Goal: Find specific page/section: Find specific page/section

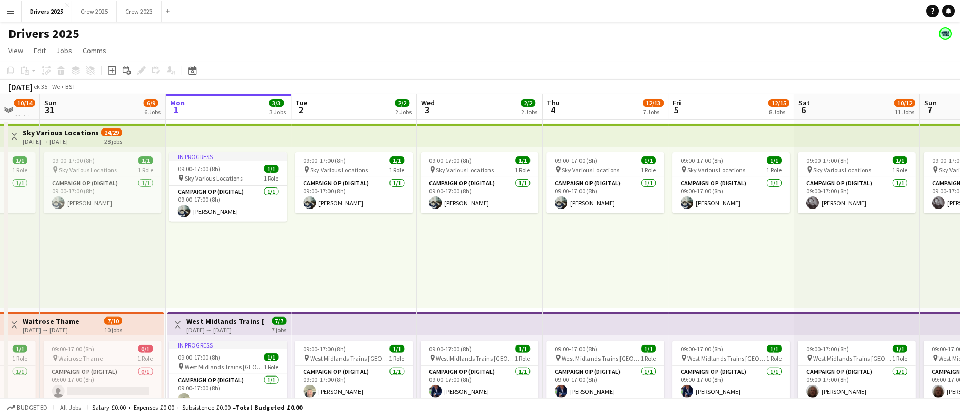
scroll to position [0, 211]
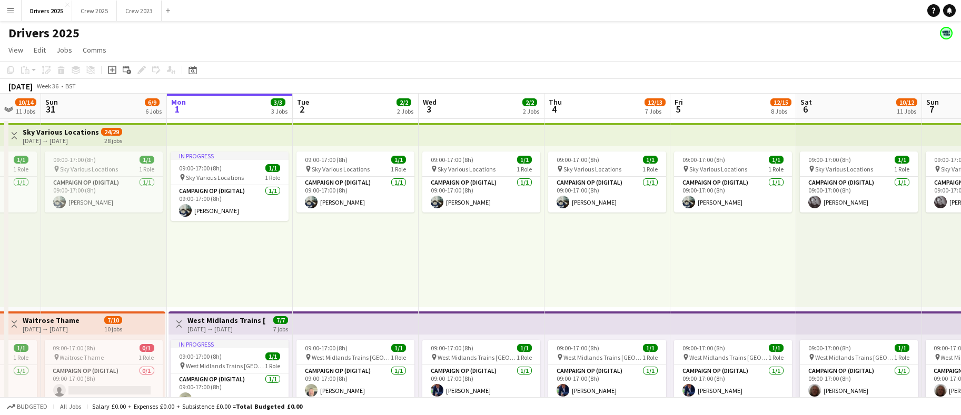
drag, startPoint x: 254, startPoint y: 289, endPoint x: 687, endPoint y: 326, distance: 435.0
click at [222, 103] on app-board-header-date "Mon 1 3/3 3 Jobs" at bounding box center [230, 106] width 126 height 25
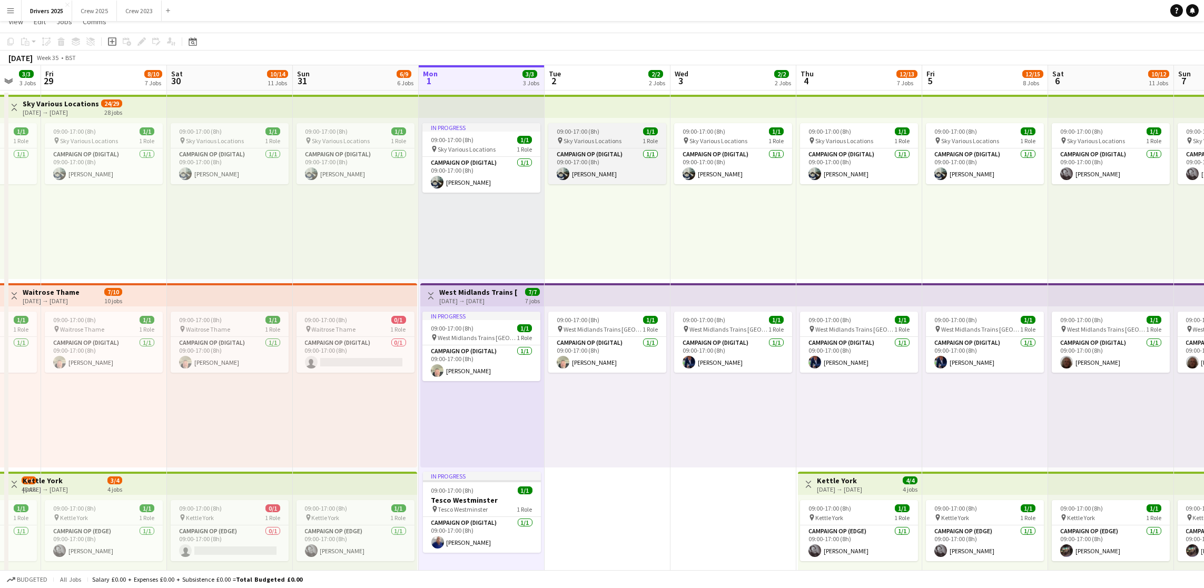
scroll to position [0, 0]
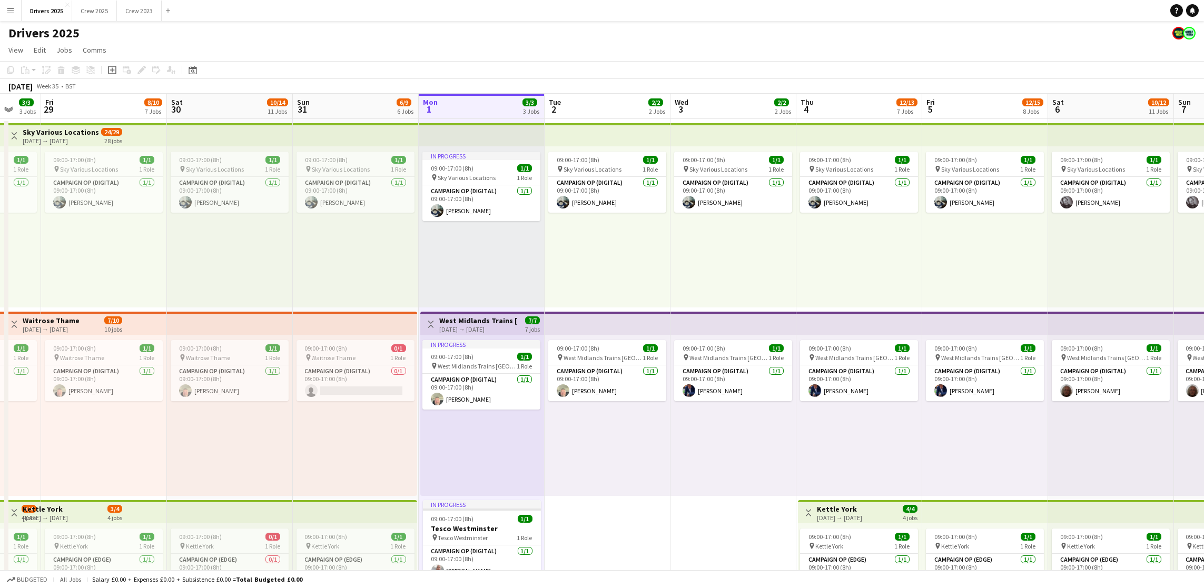
click at [608, 106] on app-board-header-date "Tue 2 2/2 2 Jobs" at bounding box center [607, 106] width 126 height 25
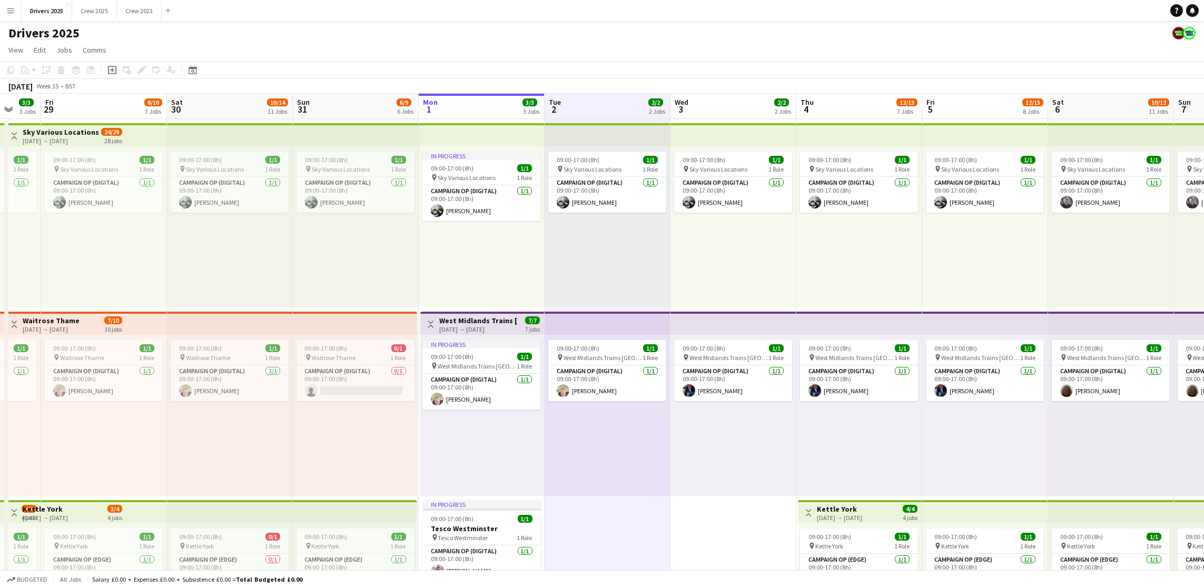
click at [464, 321] on h3 "West Midlands Trains [GEOGRAPHIC_DATA]" at bounding box center [478, 320] width 78 height 9
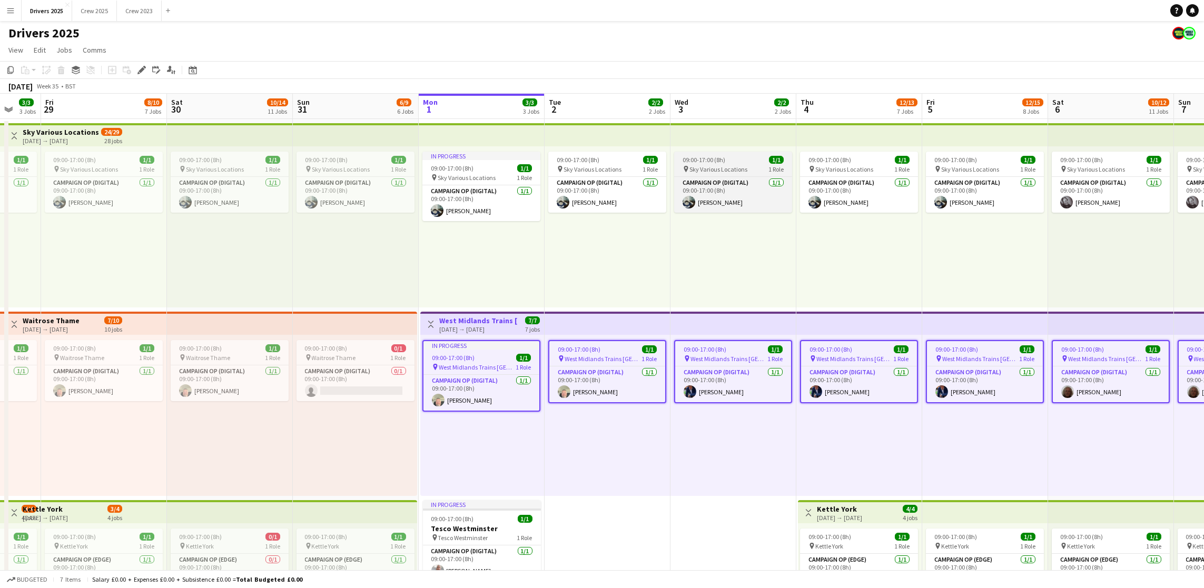
drag, startPoint x: 143, startPoint y: 74, endPoint x: 780, endPoint y: 171, distance: 643.9
click at [144, 74] on icon "Edit" at bounding box center [141, 70] width 8 height 8
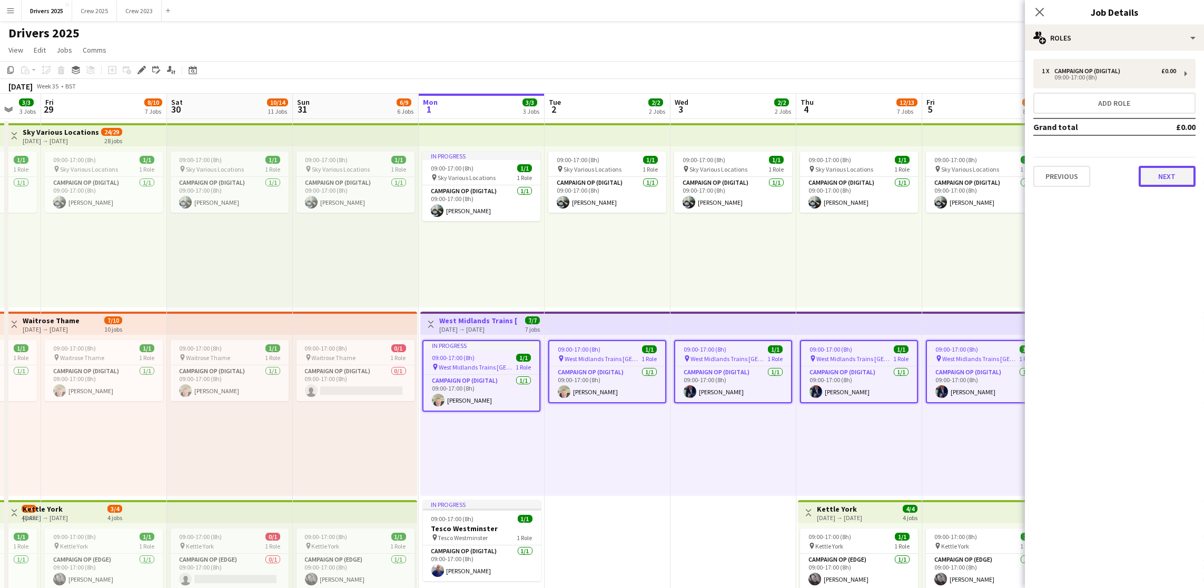
click at [960, 179] on button "Next" at bounding box center [1166, 176] width 57 height 21
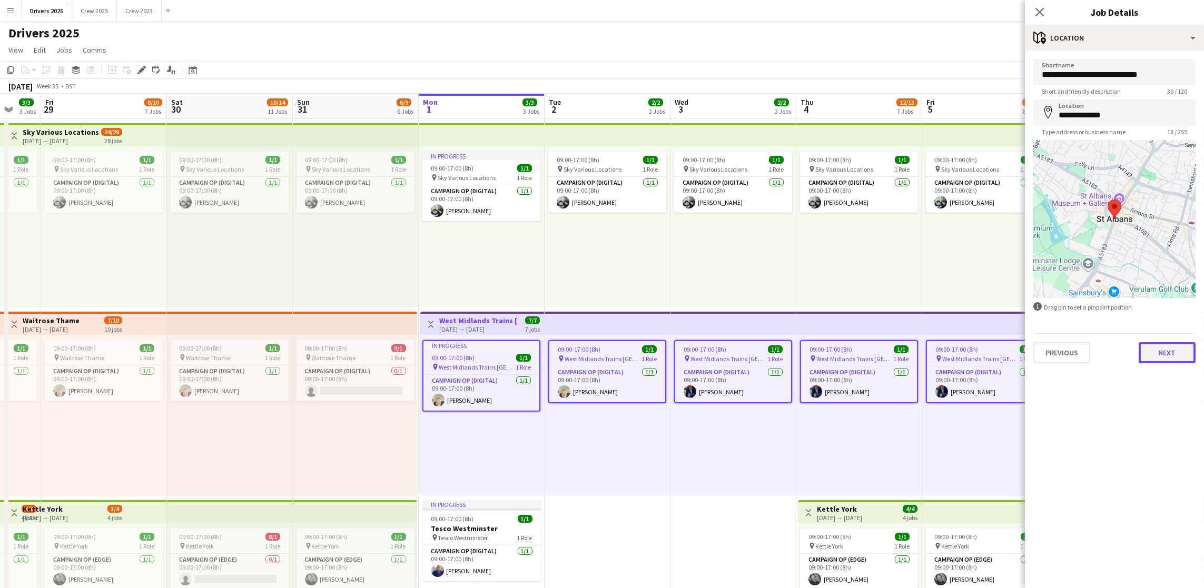
click at [960, 353] on button "Next" at bounding box center [1166, 352] width 57 height 21
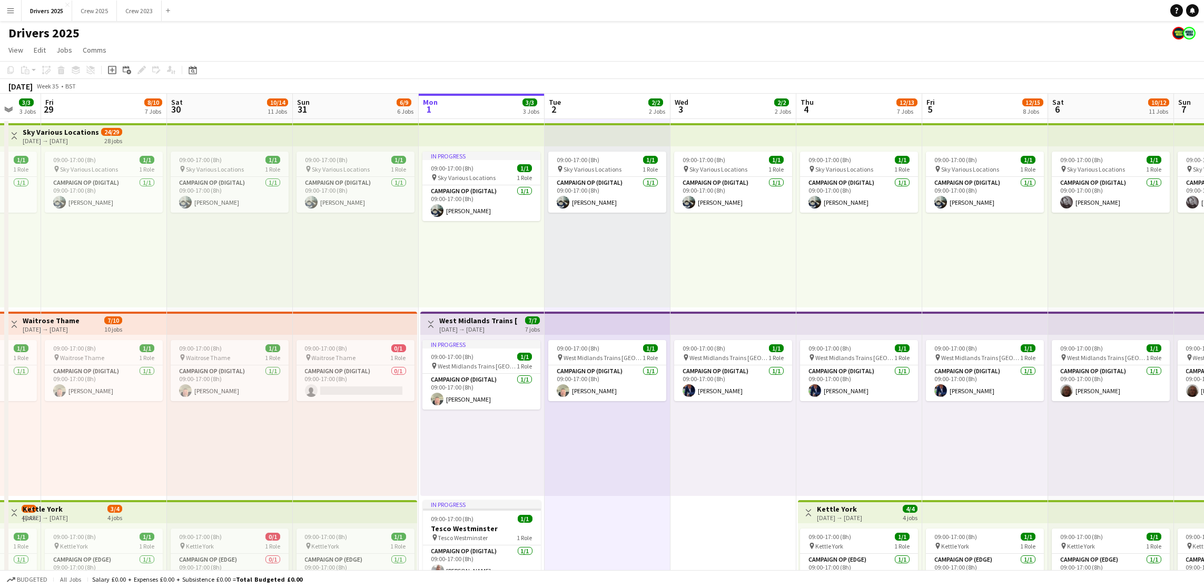
click at [711, 100] on app-board-header-date "Wed 3 2/2 2 Jobs" at bounding box center [733, 106] width 126 height 25
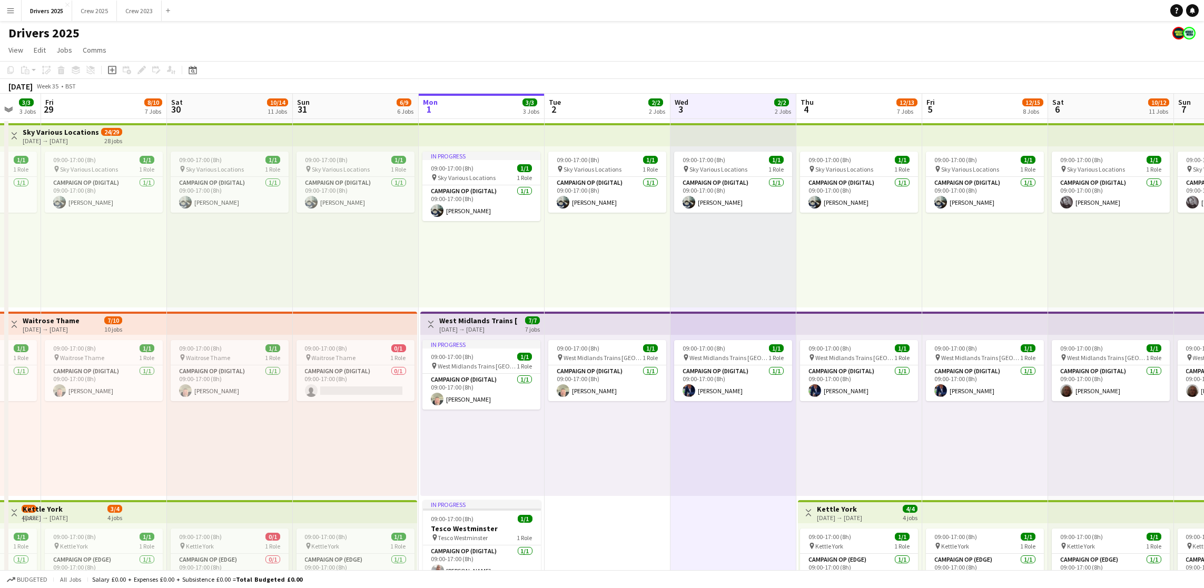
click at [847, 100] on app-board-header-date "Thu 4 12/13 7 Jobs" at bounding box center [859, 106] width 126 height 25
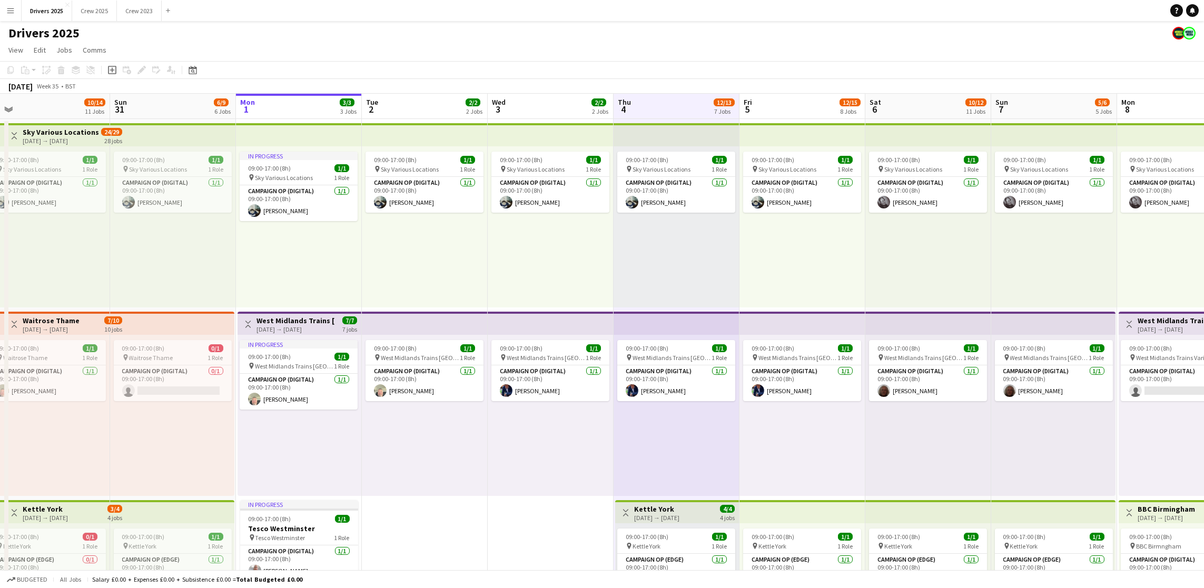
scroll to position [0, 356]
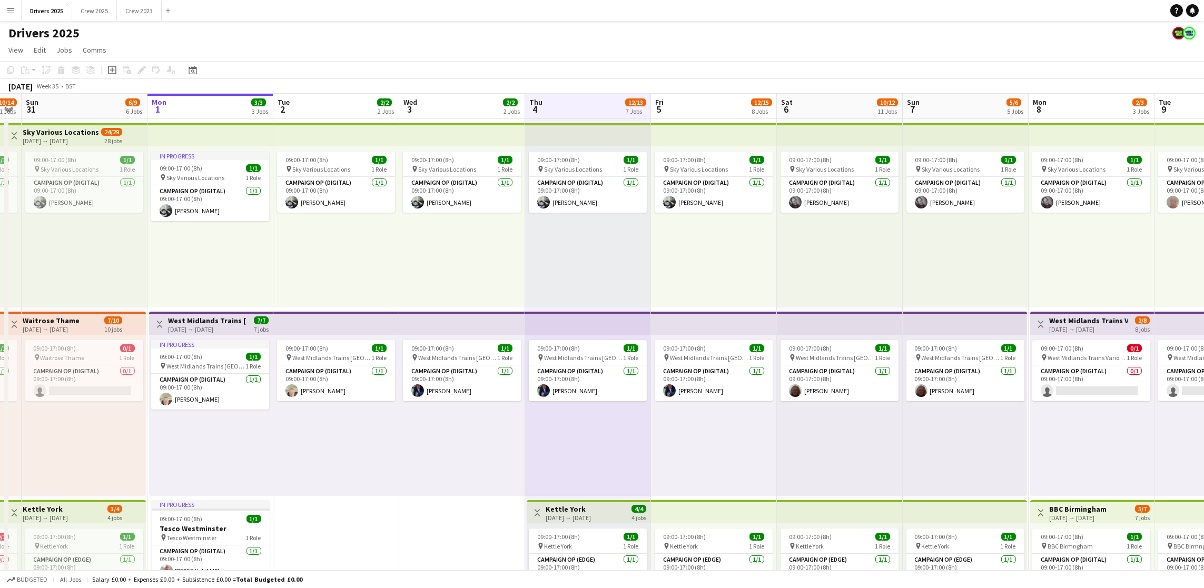
drag, startPoint x: 851, startPoint y: 105, endPoint x: 580, endPoint y: 131, distance: 272.4
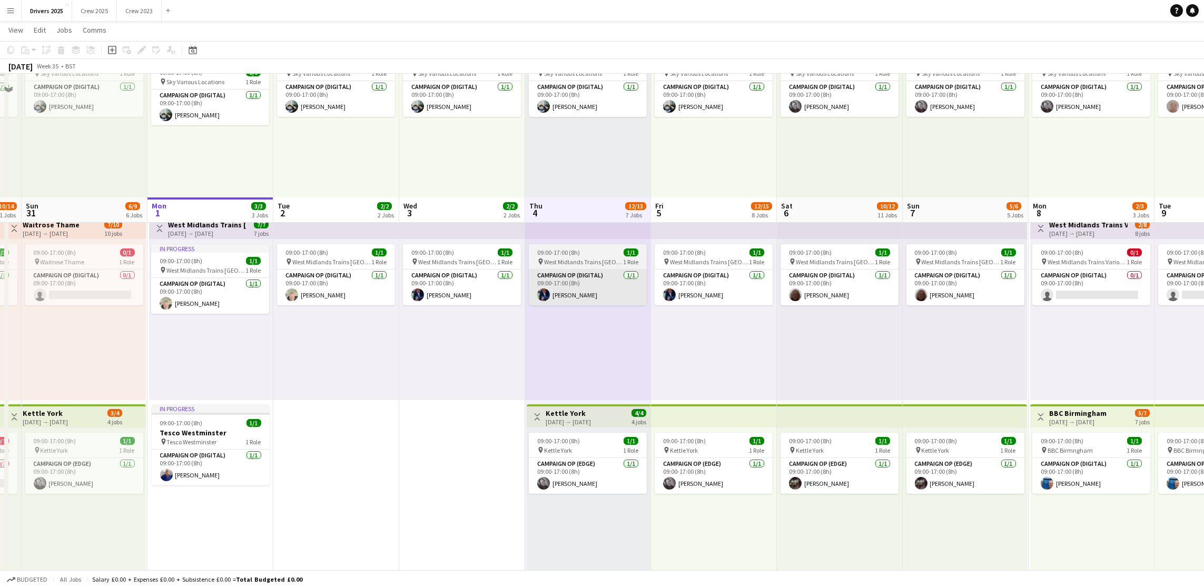
scroll to position [0, 0]
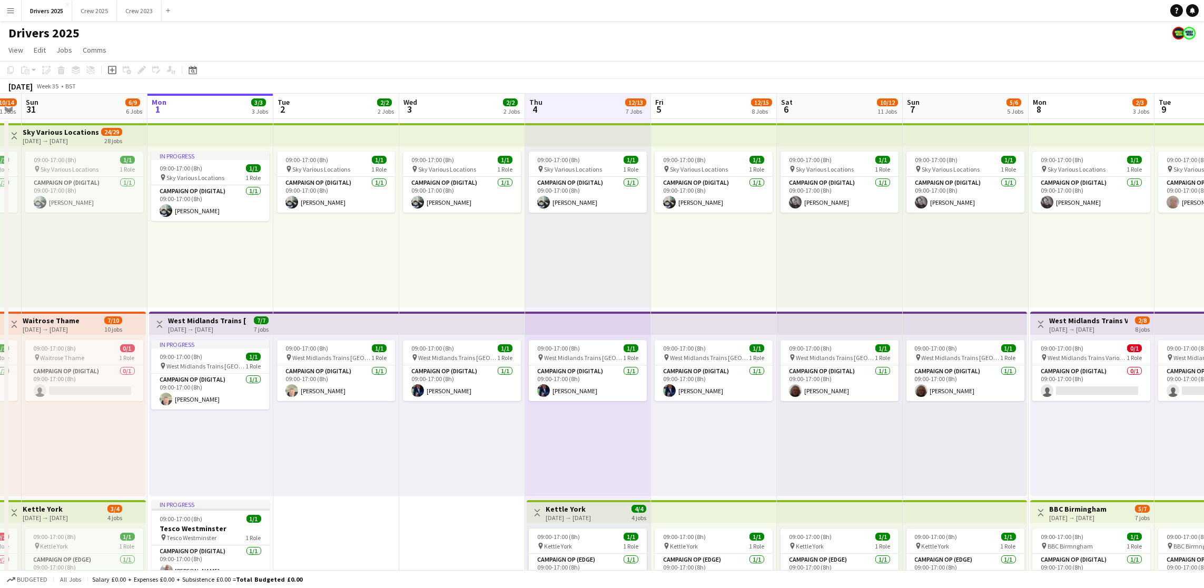
click at [701, 112] on app-board-header-date "Fri 5 12/15 8 Jobs" at bounding box center [714, 106] width 126 height 25
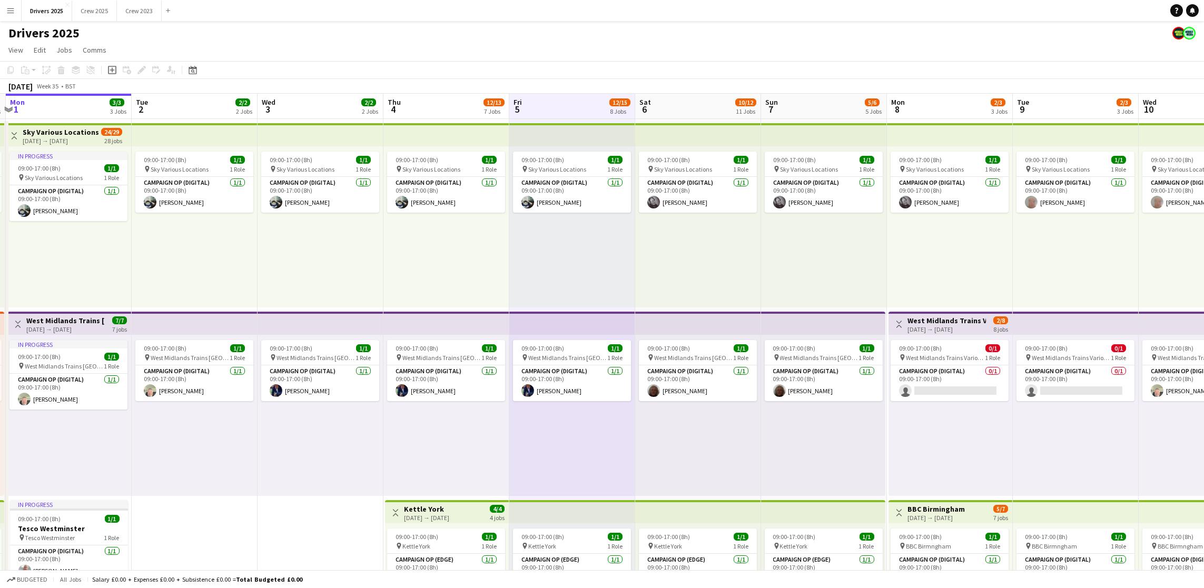
scroll to position [0, 376]
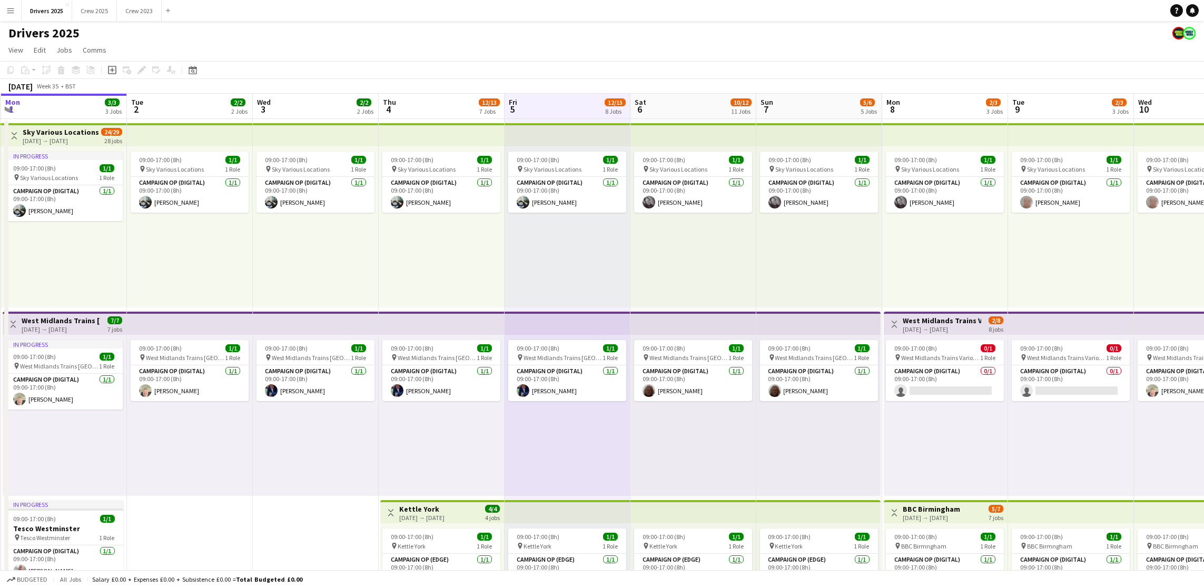
drag, startPoint x: 665, startPoint y: 112, endPoint x: 565, endPoint y: 111, distance: 100.1
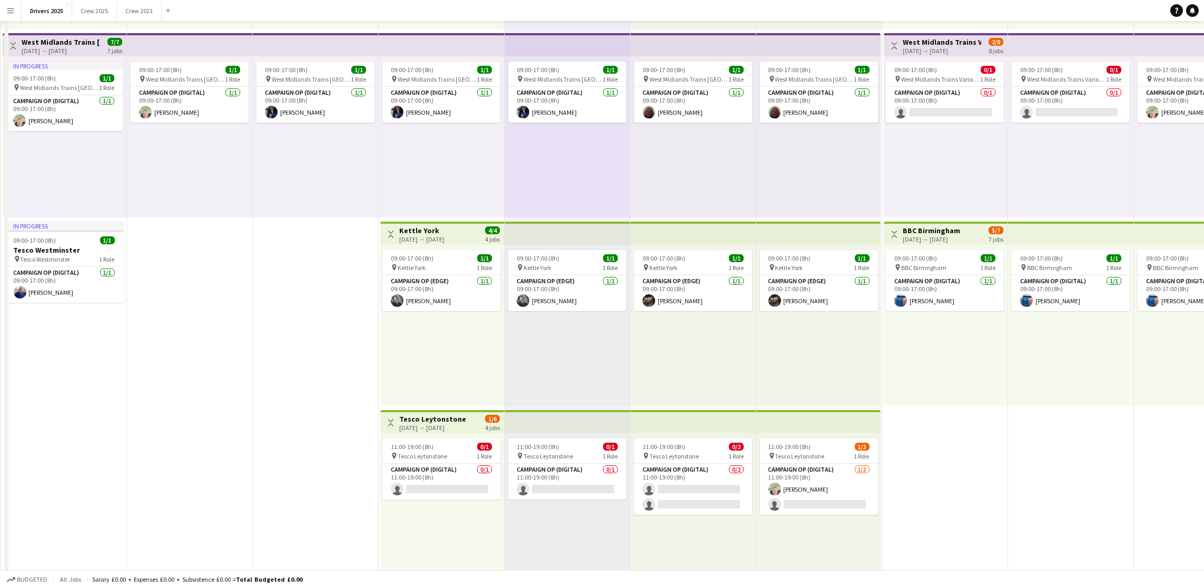
scroll to position [0, 0]
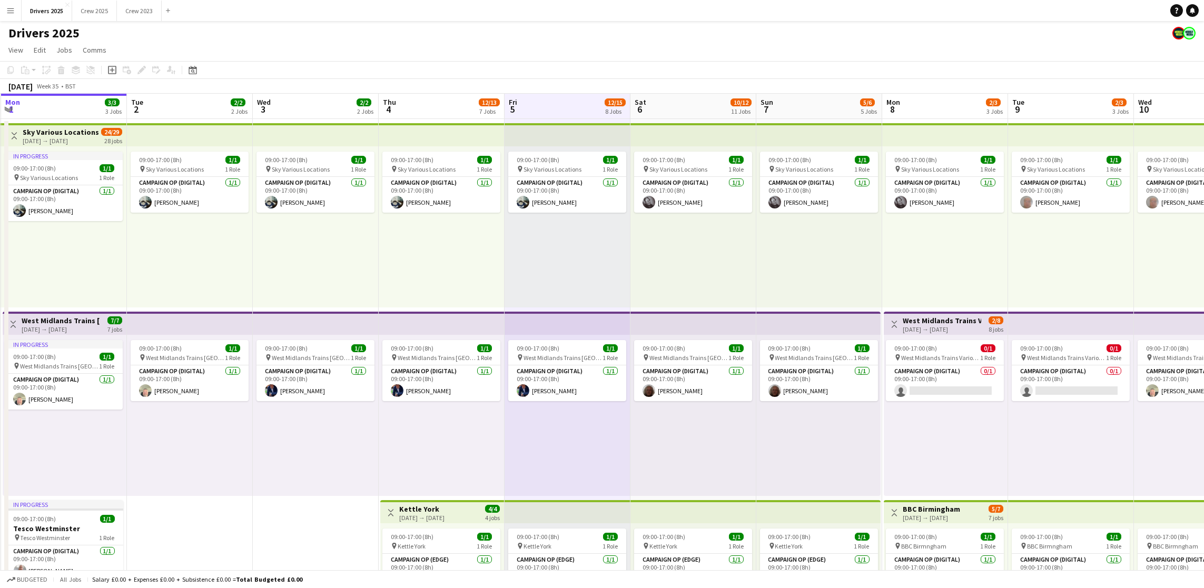
click at [689, 94] on app-board-header-date "Sat 6 10/12 11 Jobs" at bounding box center [693, 106] width 126 height 25
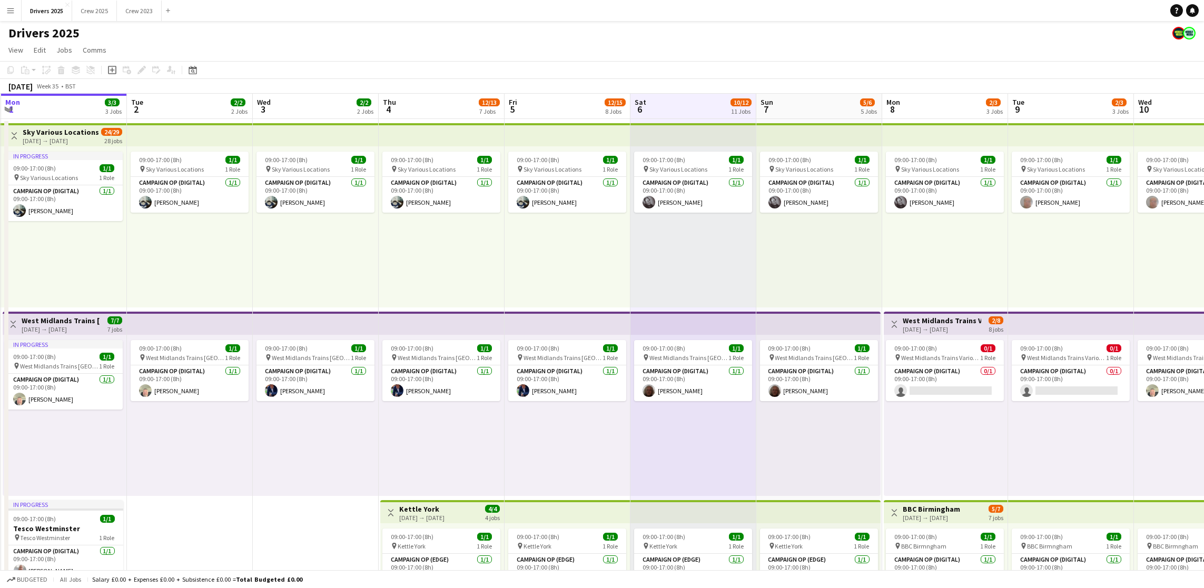
click at [807, 104] on app-board-header-date "Sun 7 5/6 5 Jobs" at bounding box center [819, 106] width 126 height 25
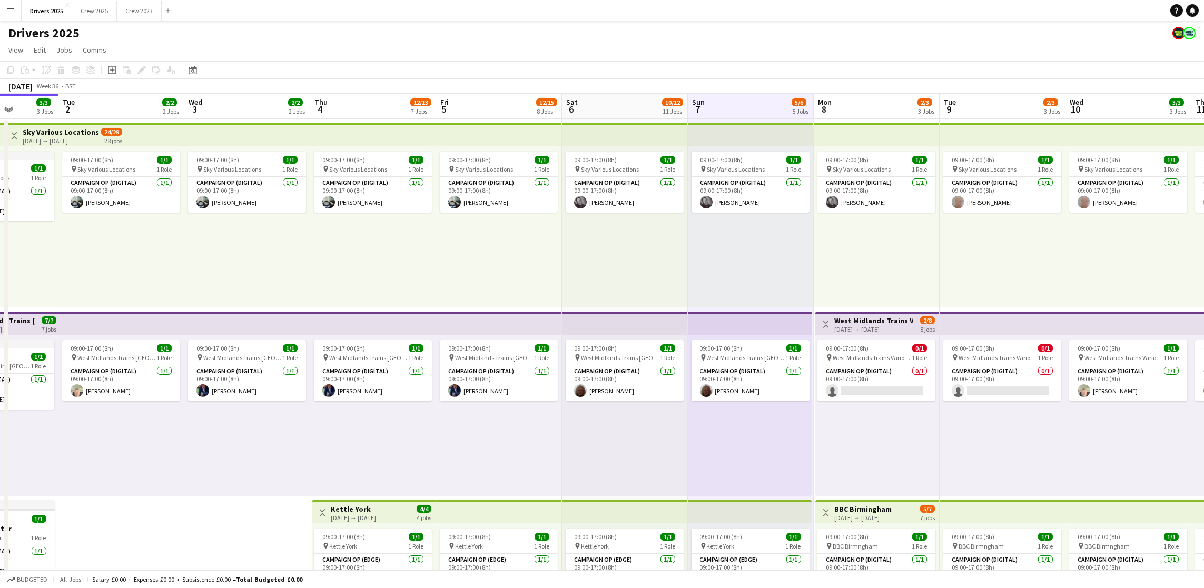
scroll to position [0, 388]
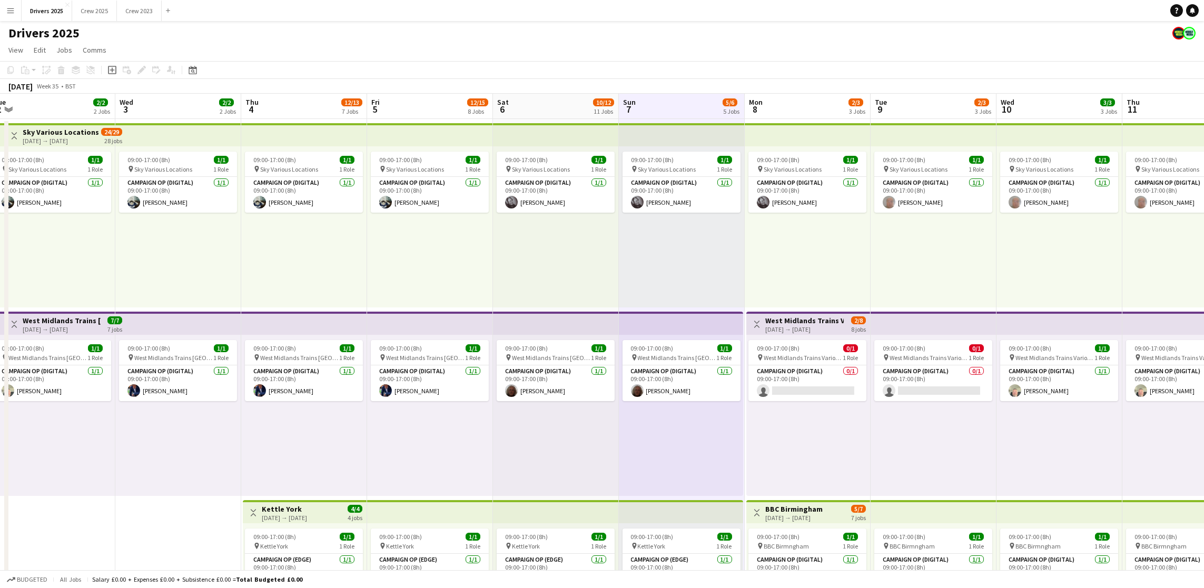
drag, startPoint x: 852, startPoint y: 240, endPoint x: 715, endPoint y: 251, distance: 137.9
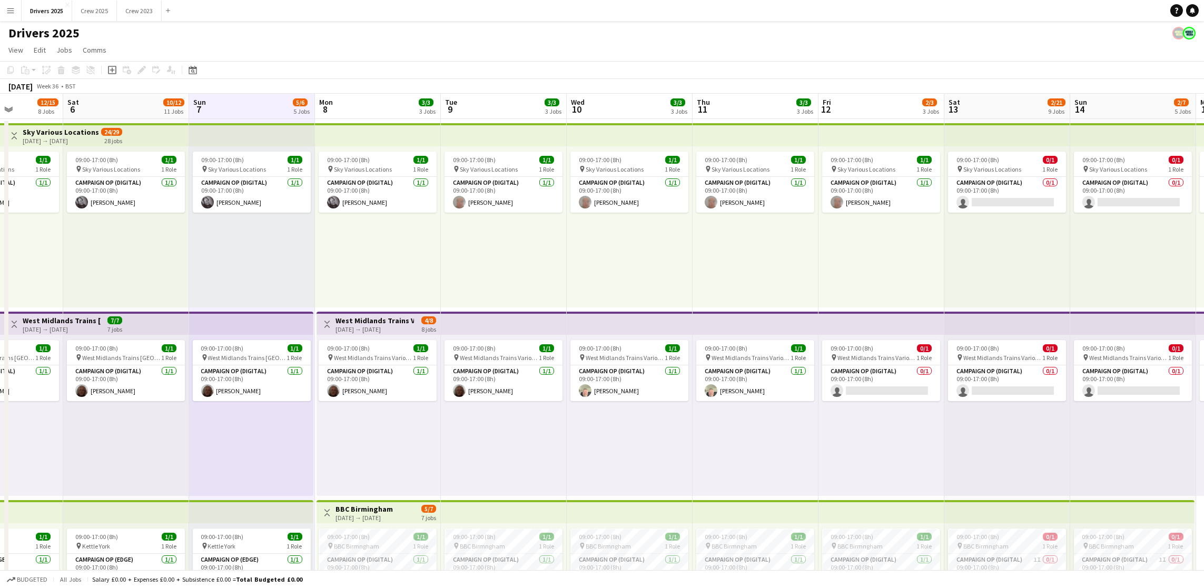
scroll to position [0, 449]
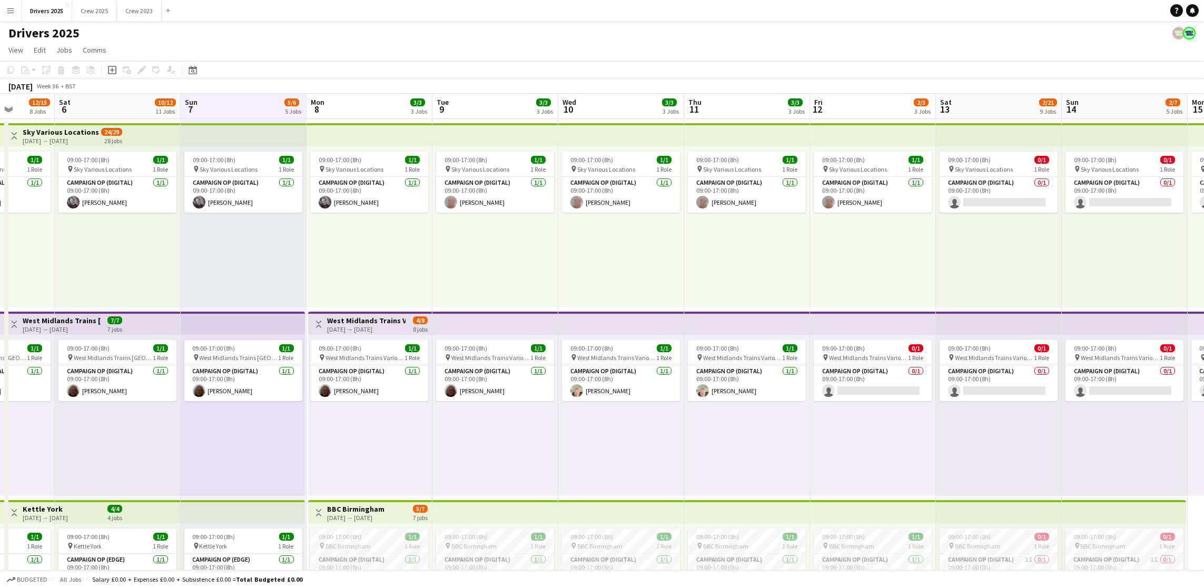
drag, startPoint x: 679, startPoint y: 258, endPoint x: 241, endPoint y: 276, distance: 439.0
click at [383, 106] on app-board-header-date "Mon 8 3/3 3 Jobs" at bounding box center [369, 106] width 126 height 25
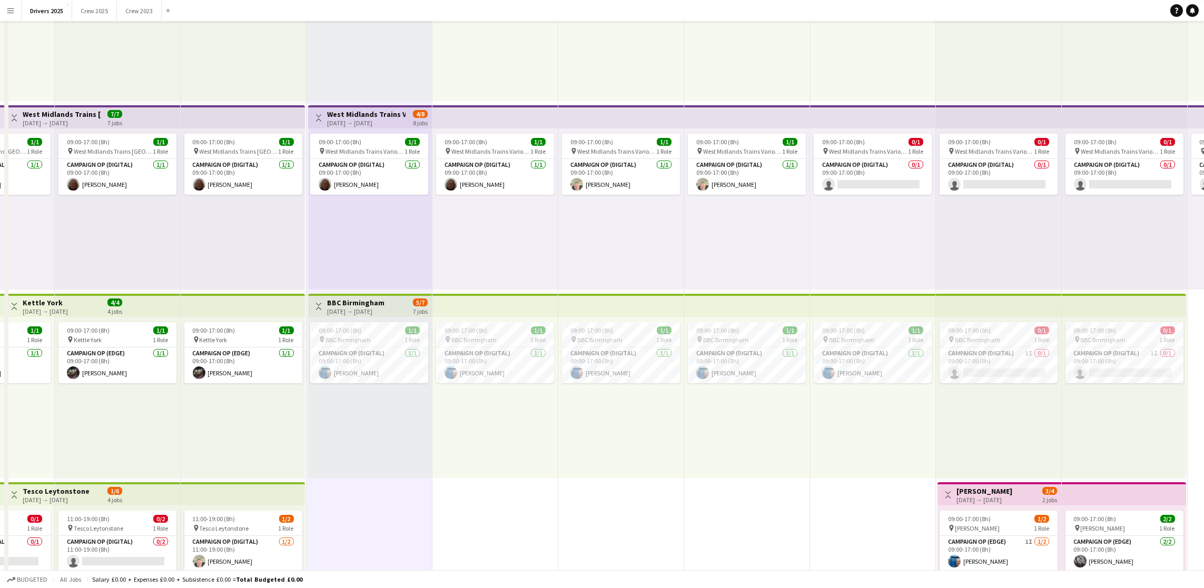
scroll to position [0, 0]
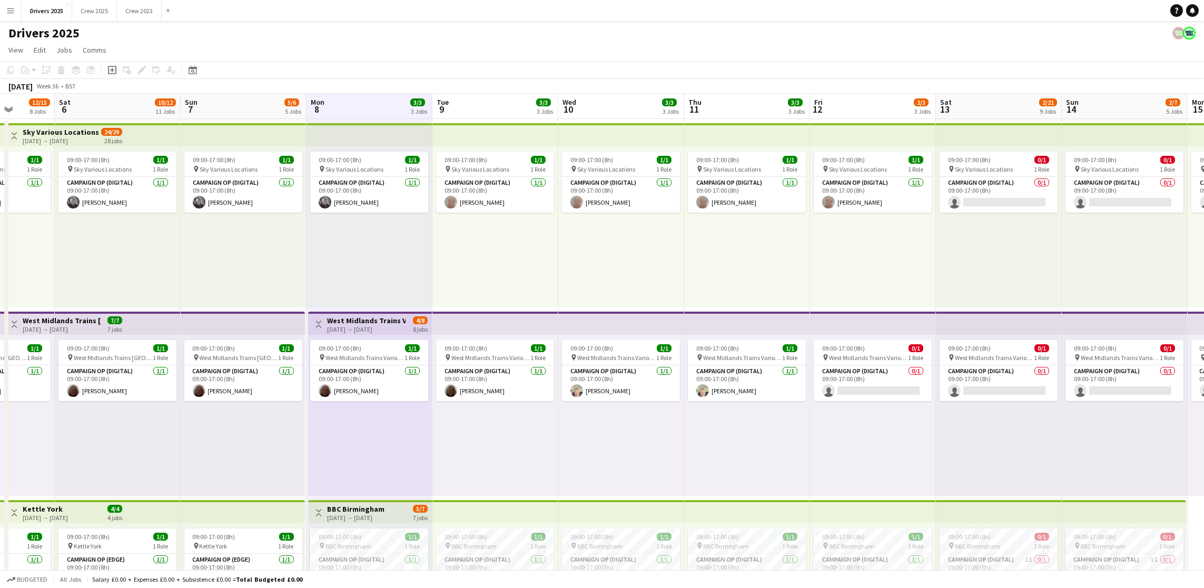
click at [472, 102] on app-board-header-date "Tue 9 3/3 3 Jobs" at bounding box center [495, 106] width 126 height 25
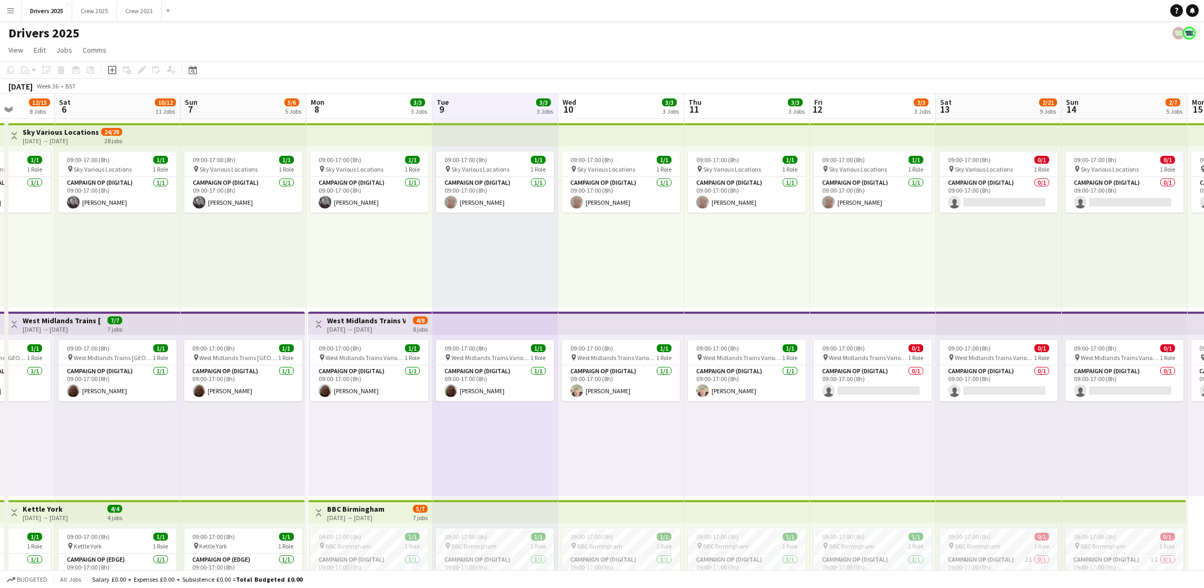
click at [607, 105] on app-board-header-date "Wed 10 3/3 3 Jobs" at bounding box center [621, 106] width 126 height 25
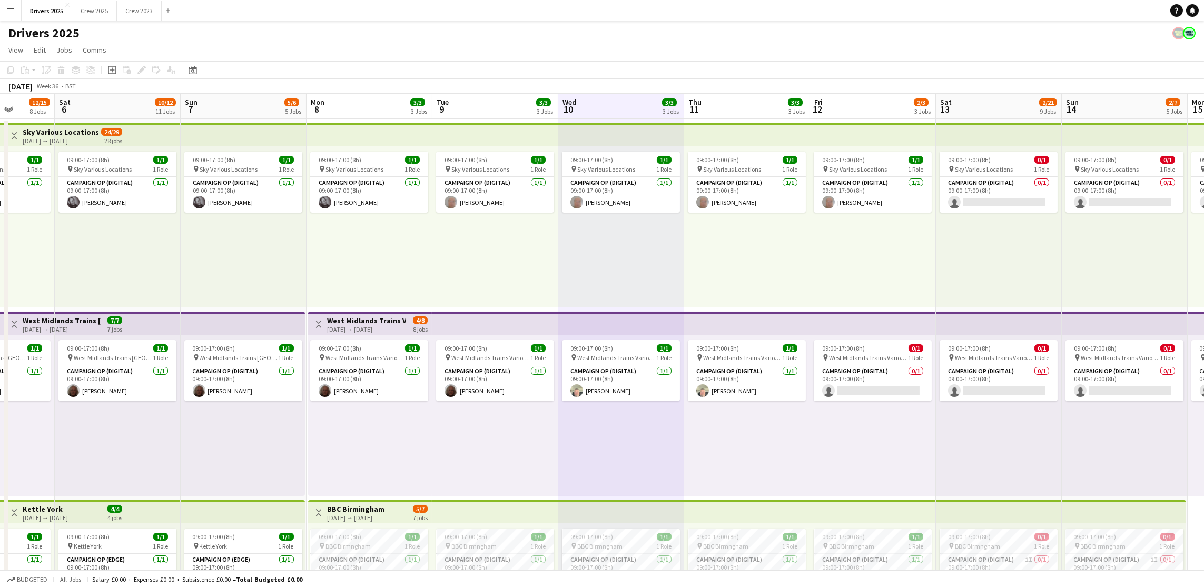
click at [739, 102] on app-board-header-date "Thu 11 3/3 3 Jobs" at bounding box center [747, 106] width 126 height 25
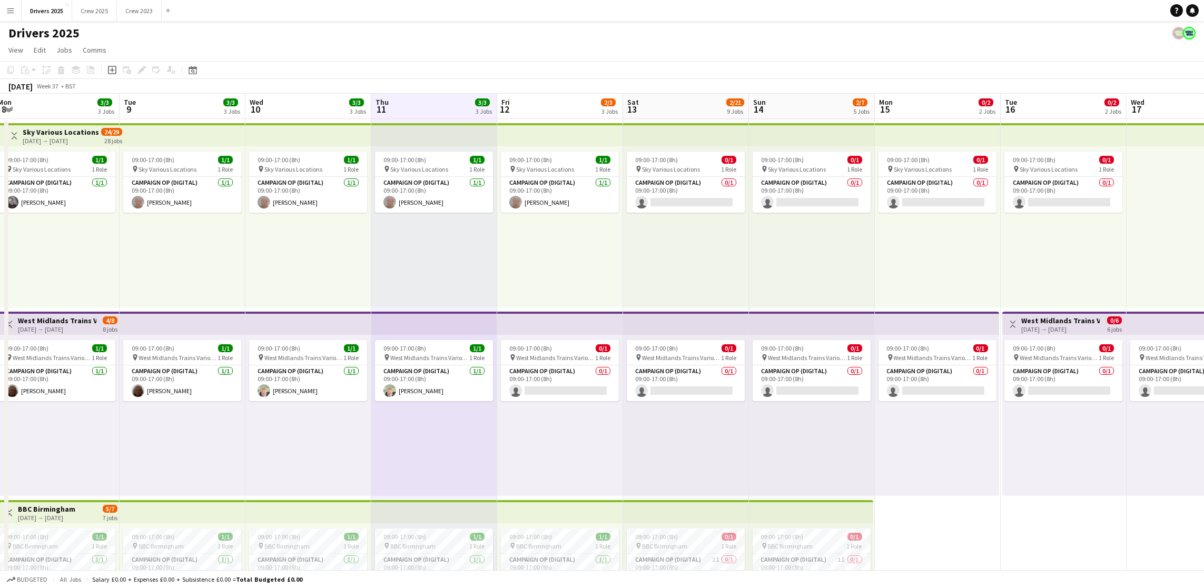
scroll to position [0, 395]
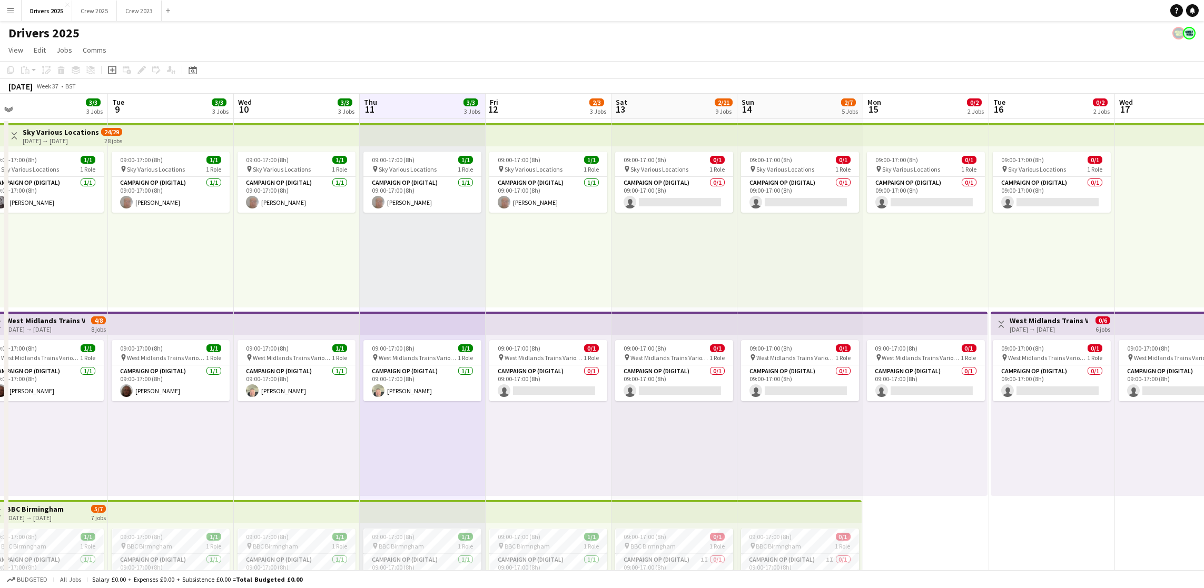
drag, startPoint x: 774, startPoint y: 251, endPoint x: 449, endPoint y: 260, distance: 324.5
click at [541, 102] on app-board-header-date "Fri 12 2/3 3 Jobs" at bounding box center [548, 106] width 126 height 25
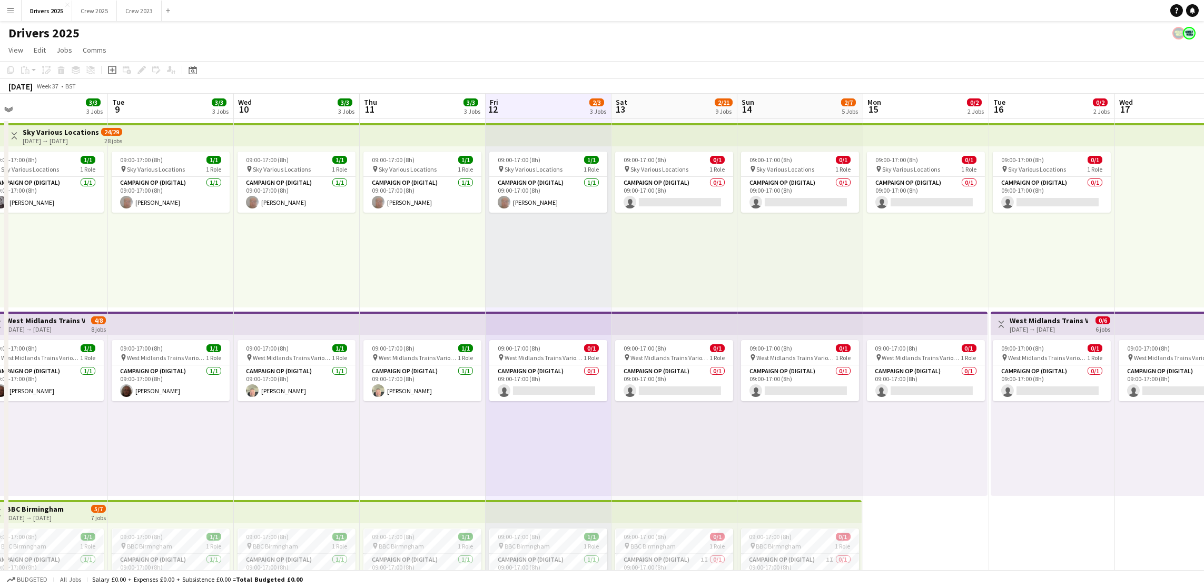
click at [667, 102] on app-board-header-date "Sat 13 2/21 9 Jobs" at bounding box center [674, 106] width 126 height 25
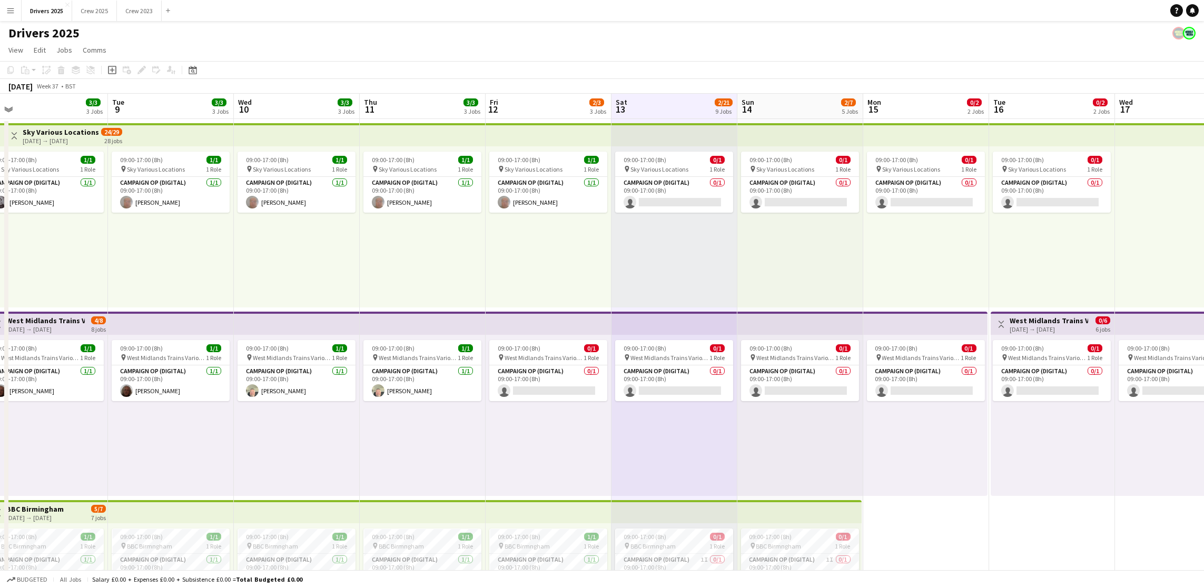
click at [814, 94] on app-board-header-date "Sun 14 2/7 5 Jobs" at bounding box center [800, 106] width 126 height 25
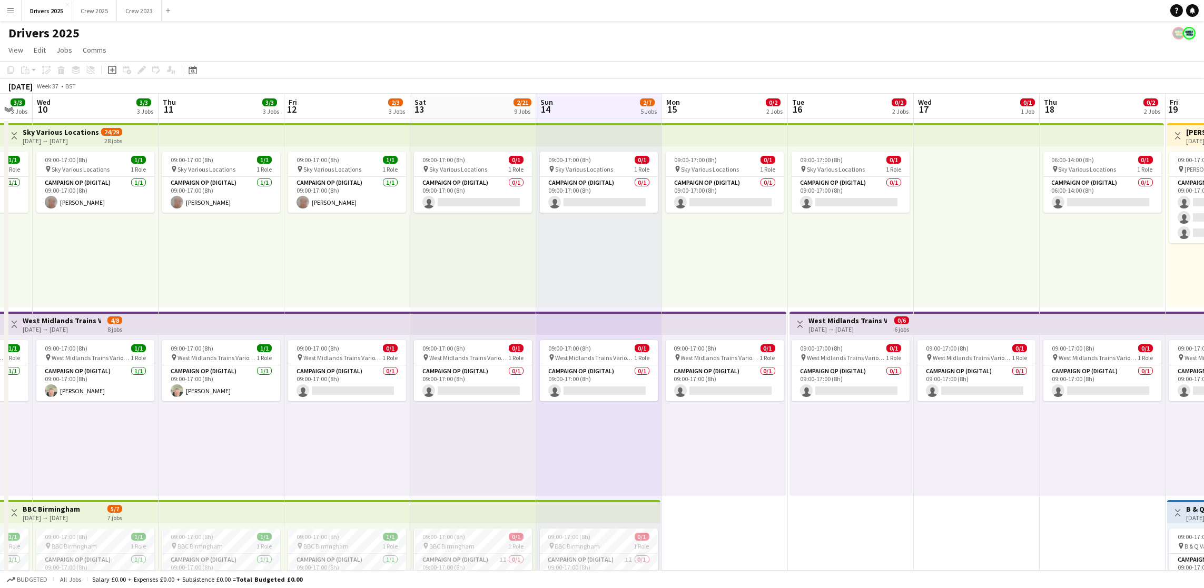
scroll to position [0, 472]
drag, startPoint x: 766, startPoint y: 108, endPoint x: 603, endPoint y: 112, distance: 162.8
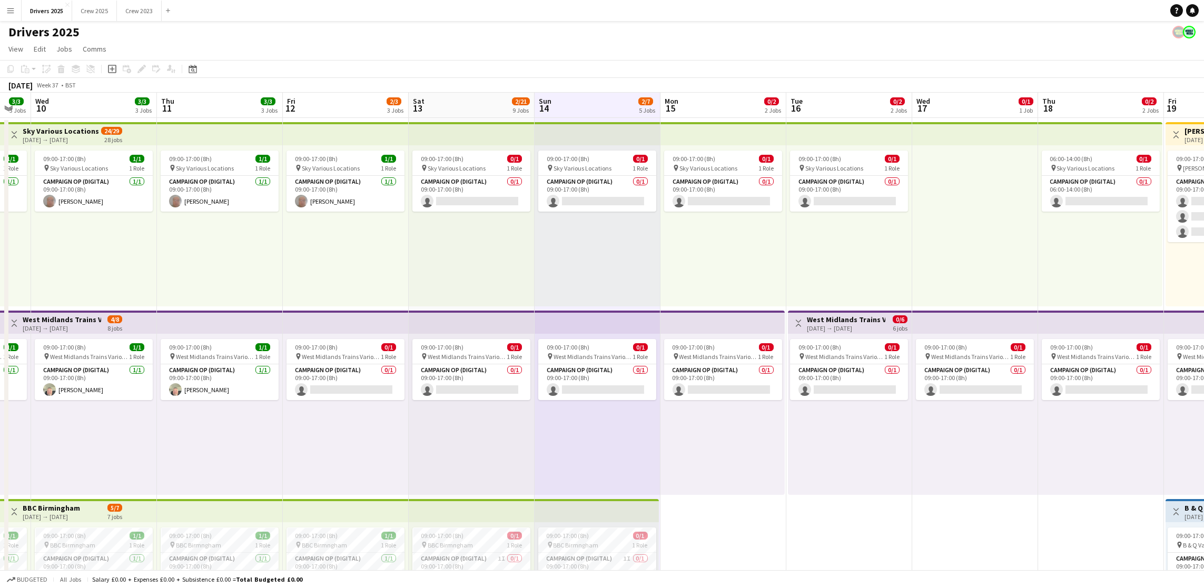
scroll to position [0, 0]
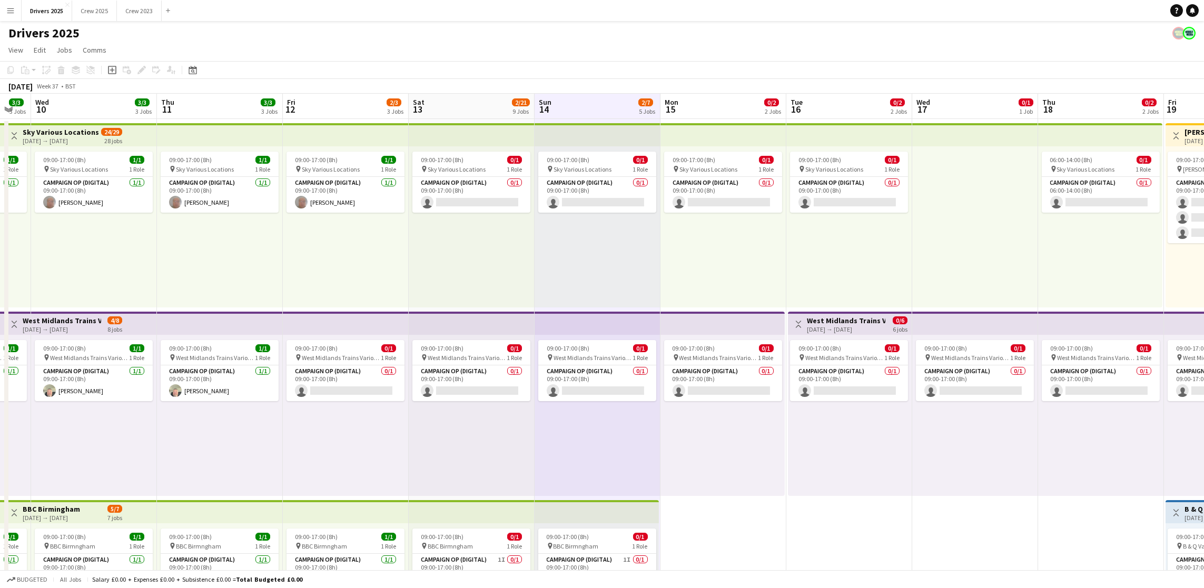
click at [708, 100] on app-board-header-date "Mon 15 0/2 2 Jobs" at bounding box center [723, 106] width 126 height 25
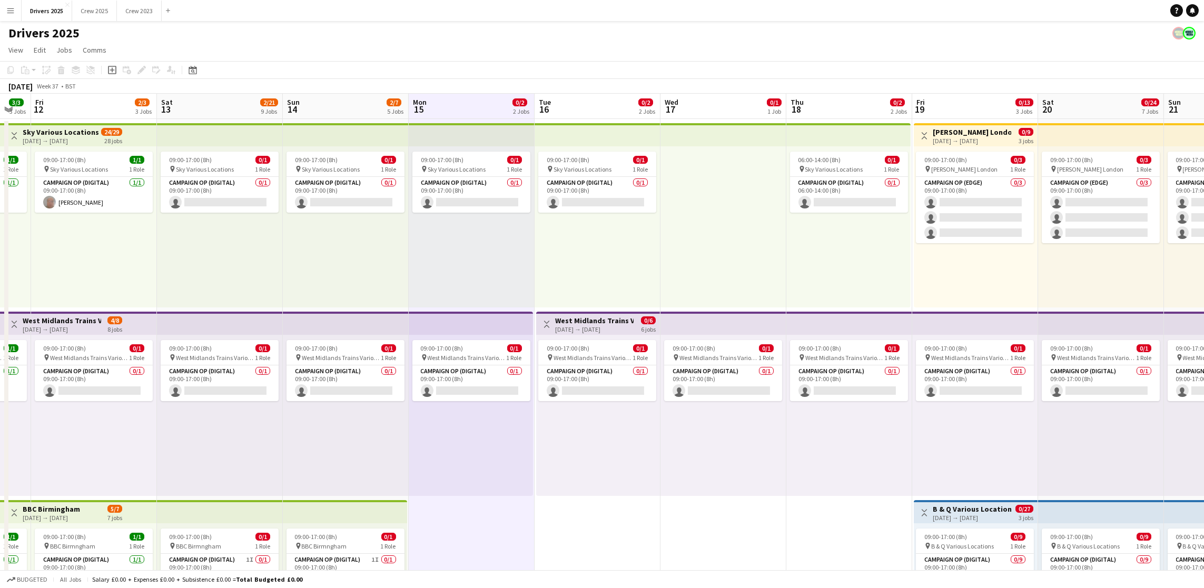
scroll to position [0, 451]
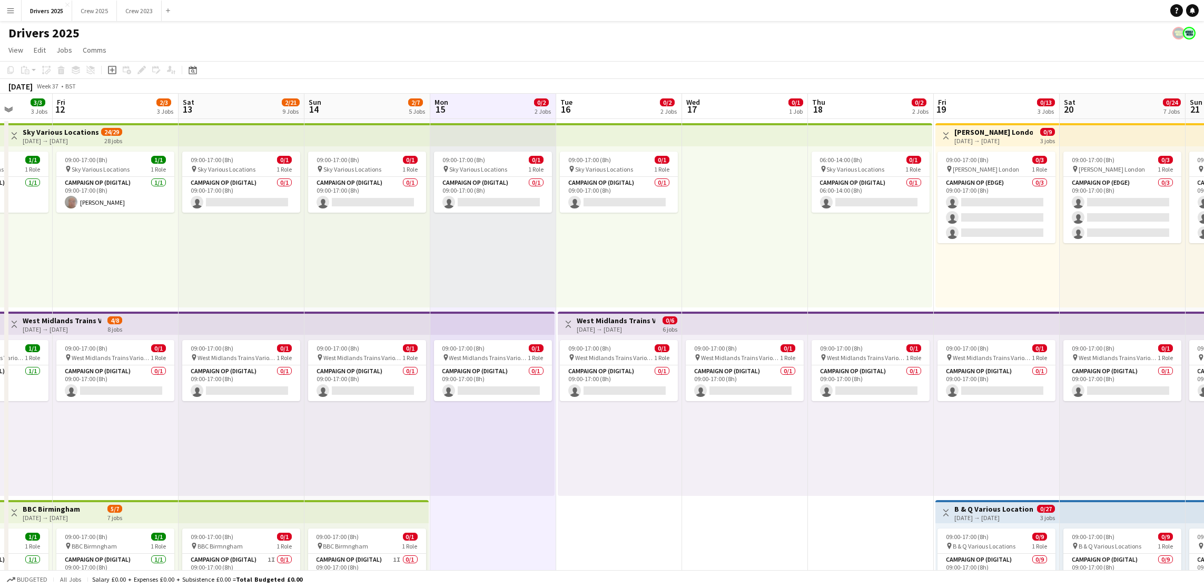
drag, startPoint x: 944, startPoint y: 459, endPoint x: 702, endPoint y: 439, distance: 242.0
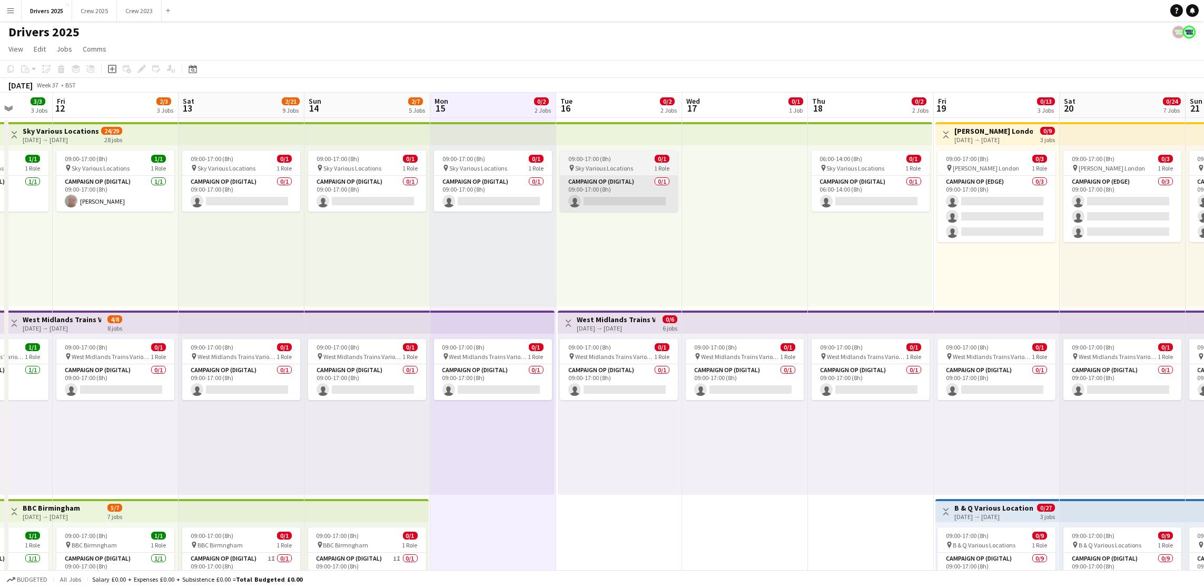
scroll to position [0, 0]
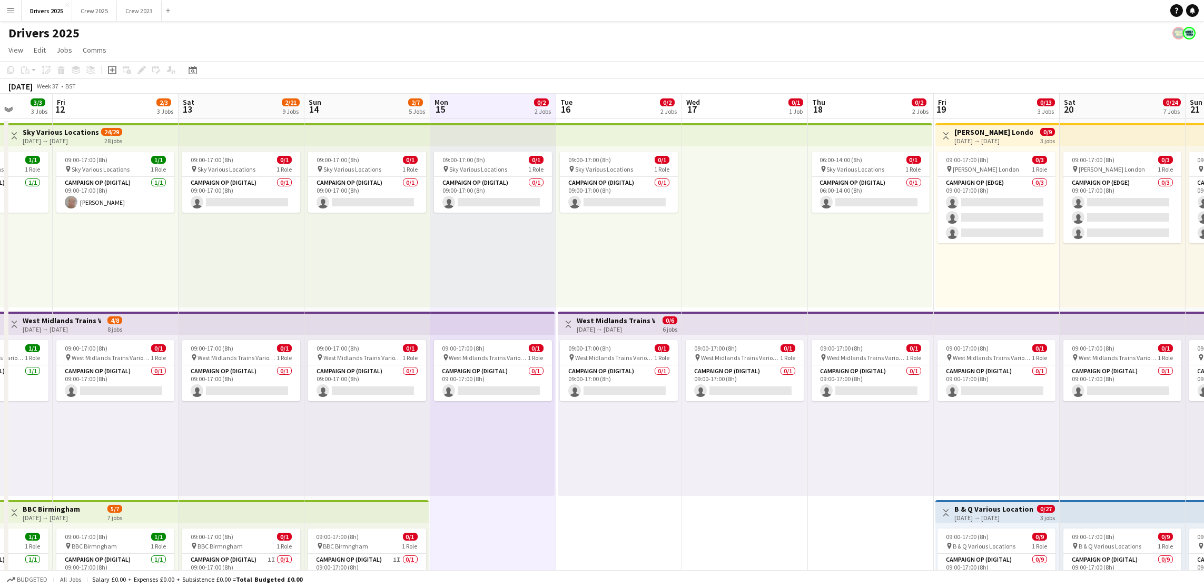
click at [594, 104] on app-board-header-date "Tue 16 0/2 2 Jobs" at bounding box center [619, 106] width 126 height 25
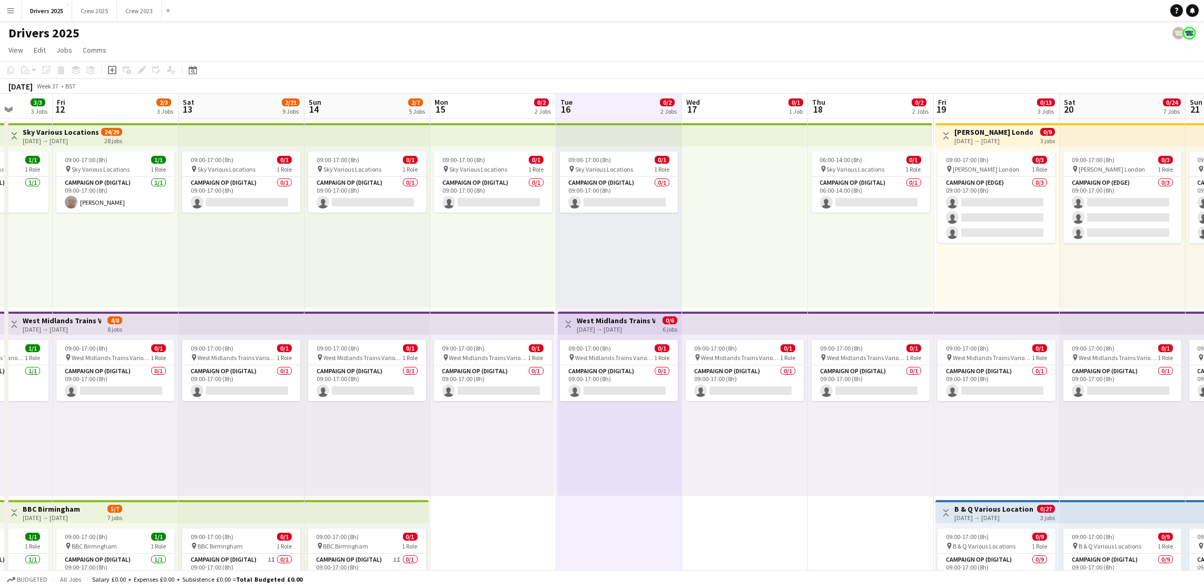
click at [730, 98] on app-board-header-date "Wed 17 0/1 1 Job" at bounding box center [745, 106] width 126 height 25
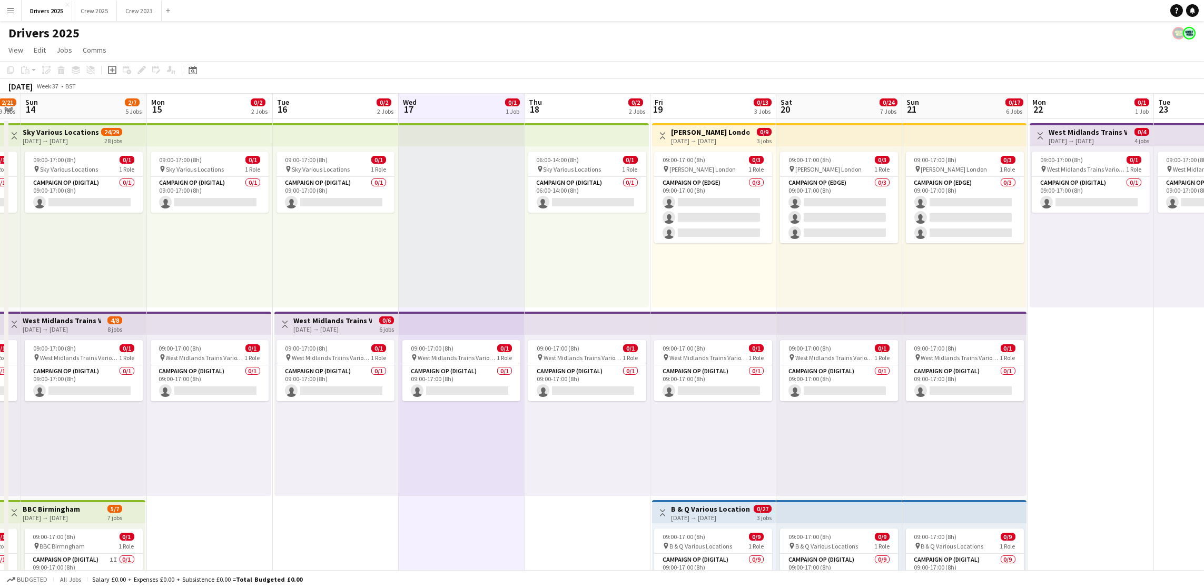
scroll to position [0, 358]
drag, startPoint x: 735, startPoint y: 100, endPoint x: 450, endPoint y: 105, distance: 284.9
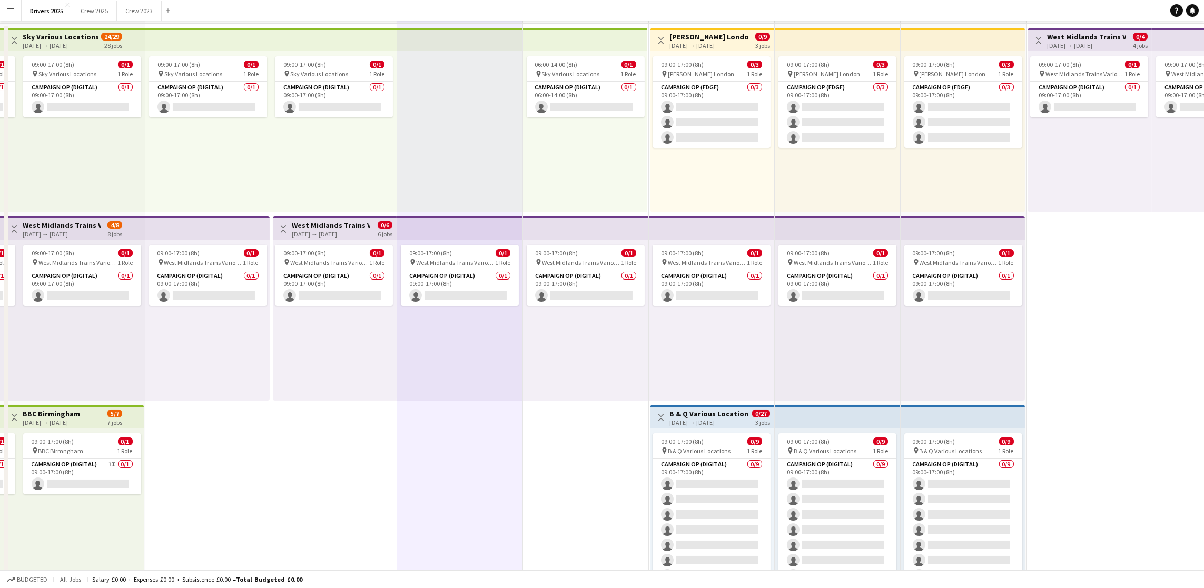
scroll to position [0, 0]
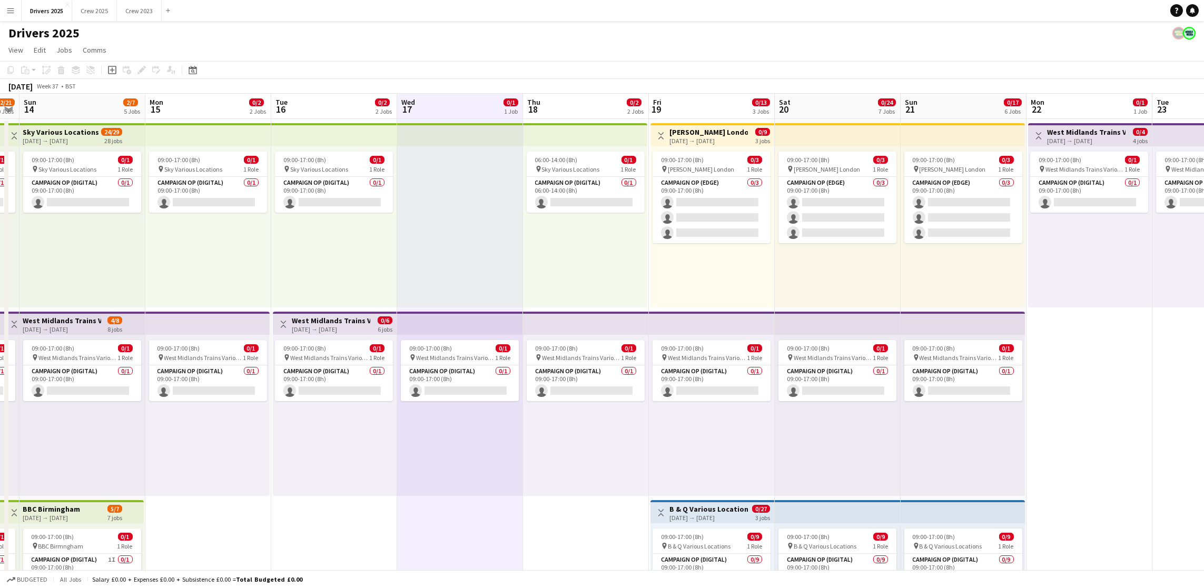
click at [572, 103] on app-board-header-date "Thu 18 0/2 2 Jobs" at bounding box center [586, 106] width 126 height 25
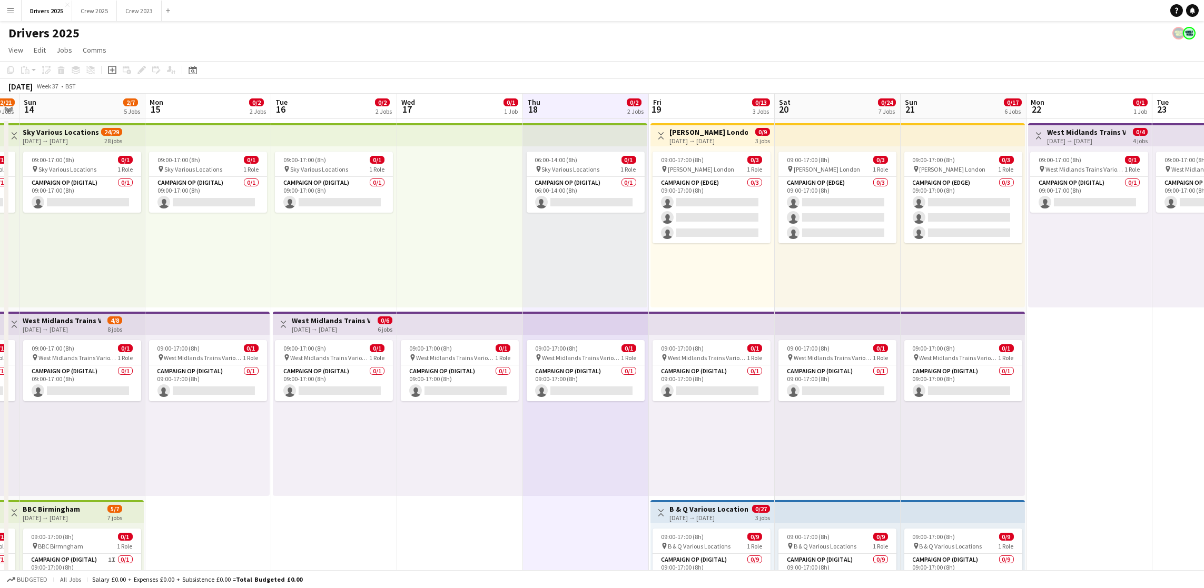
click at [712, 107] on app-board-header-date "Fri 19 0/13 3 Jobs" at bounding box center [712, 106] width 126 height 25
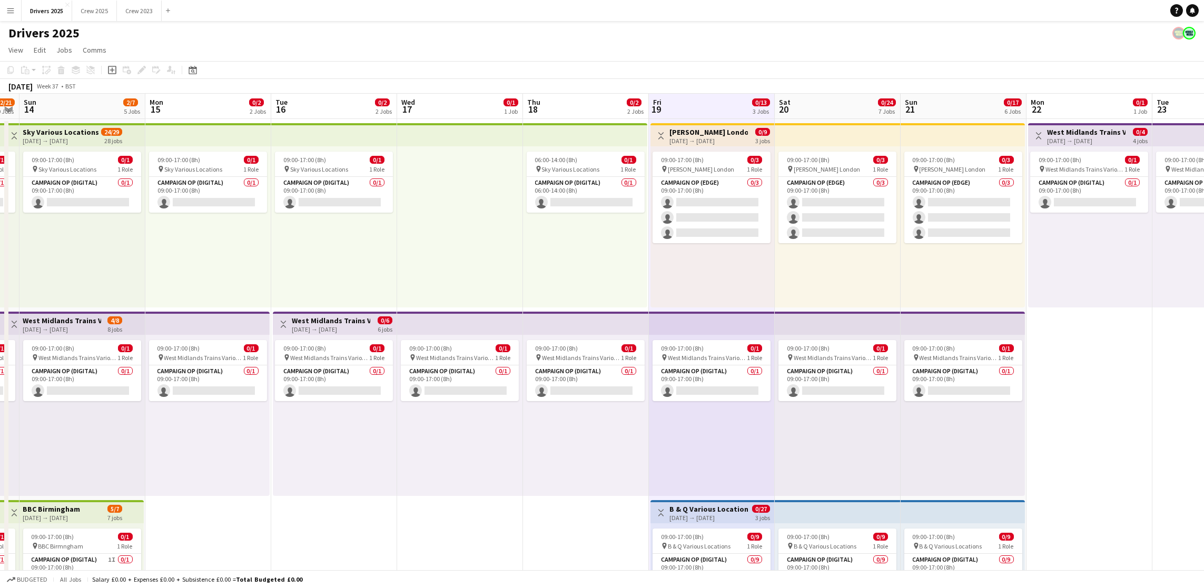
click at [809, 87] on div "[DATE] Week 37 • BST" at bounding box center [602, 86] width 1204 height 15
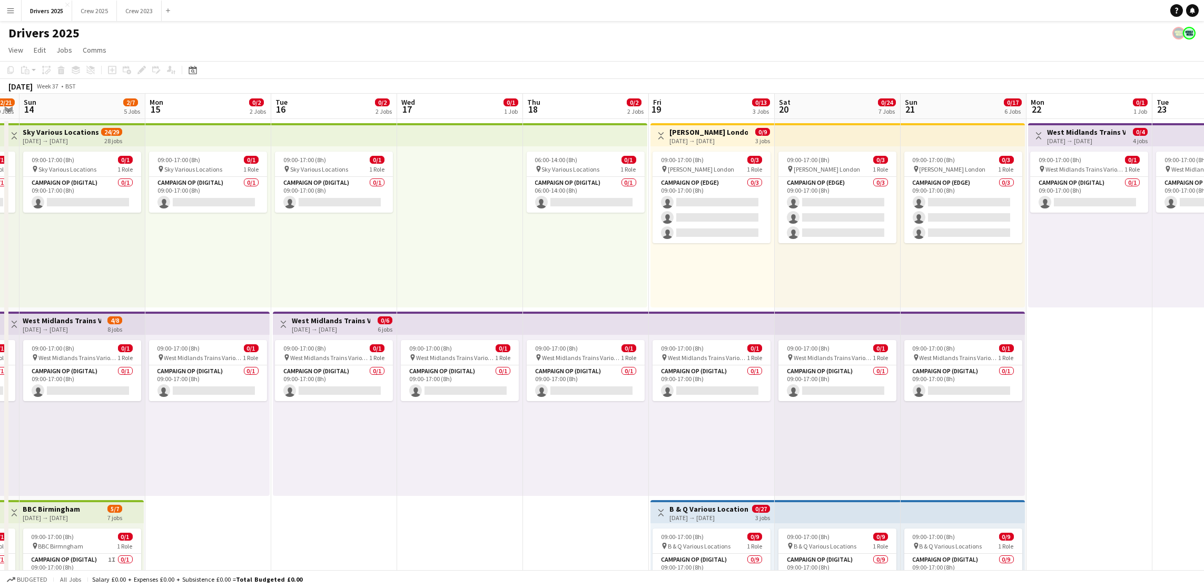
click at [816, 102] on app-board-header-date "Sat 20 0/24 7 Jobs" at bounding box center [838, 106] width 126 height 25
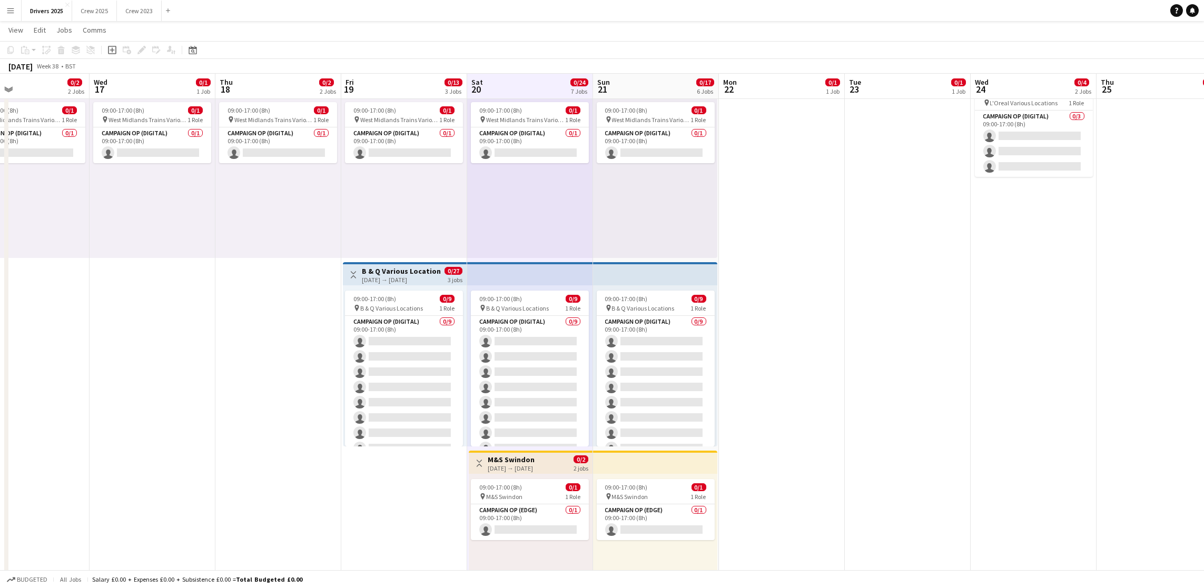
scroll to position [0, 422]
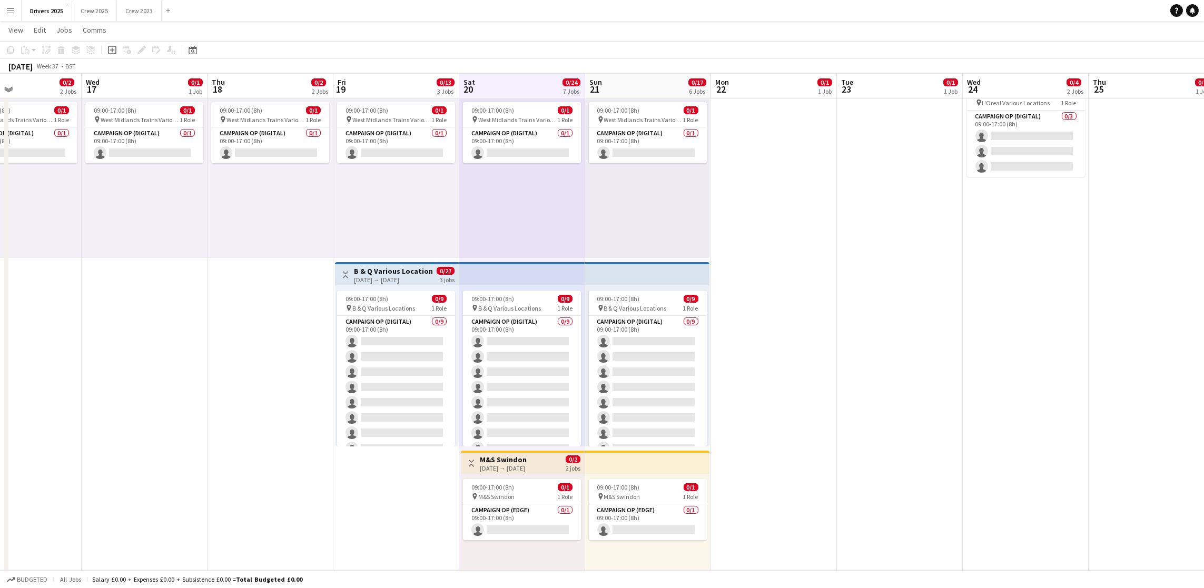
drag, startPoint x: 1089, startPoint y: 329, endPoint x: 774, endPoint y: 335, distance: 315.5
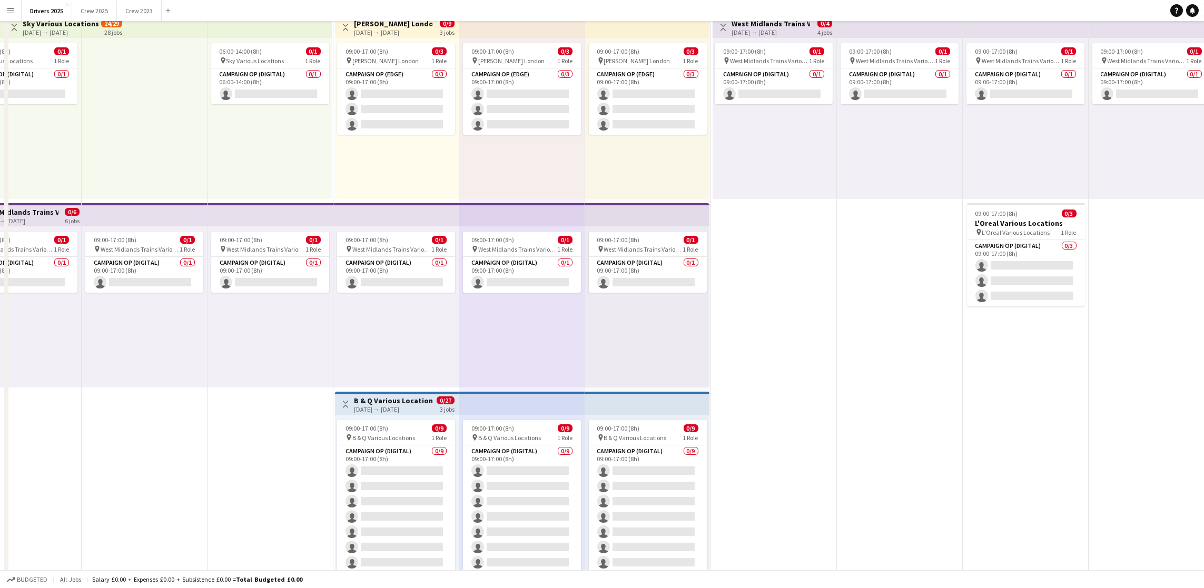
scroll to position [0, 0]
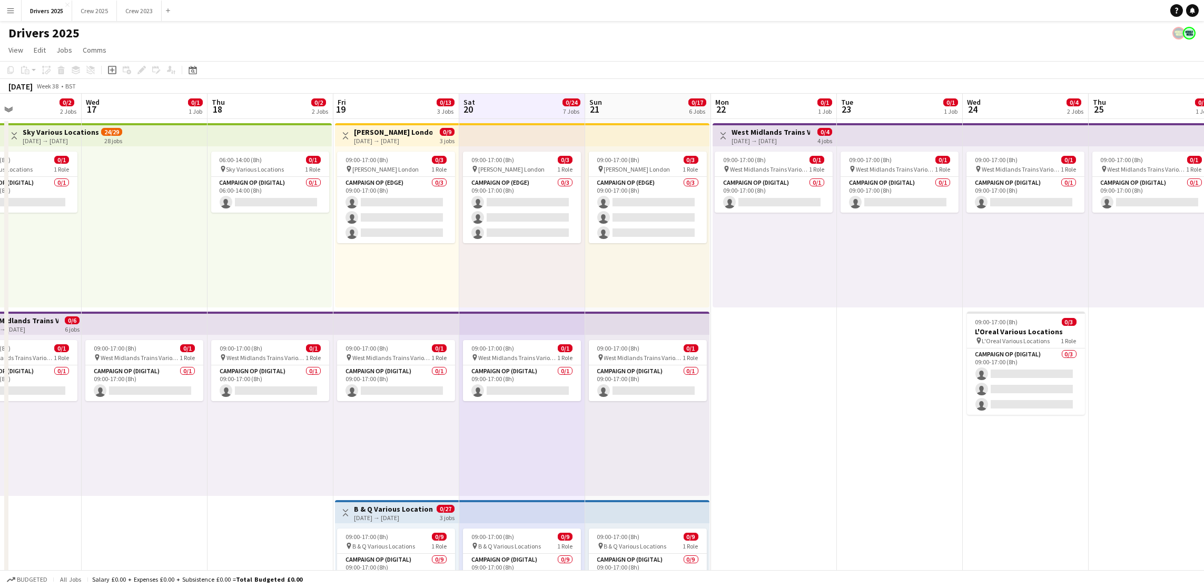
click at [612, 116] on app-board-header-date "Sun 21 0/17 6 Jobs" at bounding box center [648, 106] width 126 height 25
click at [782, 114] on app-board-header-date "Mon 22 0/1 1 Job" at bounding box center [774, 106] width 126 height 25
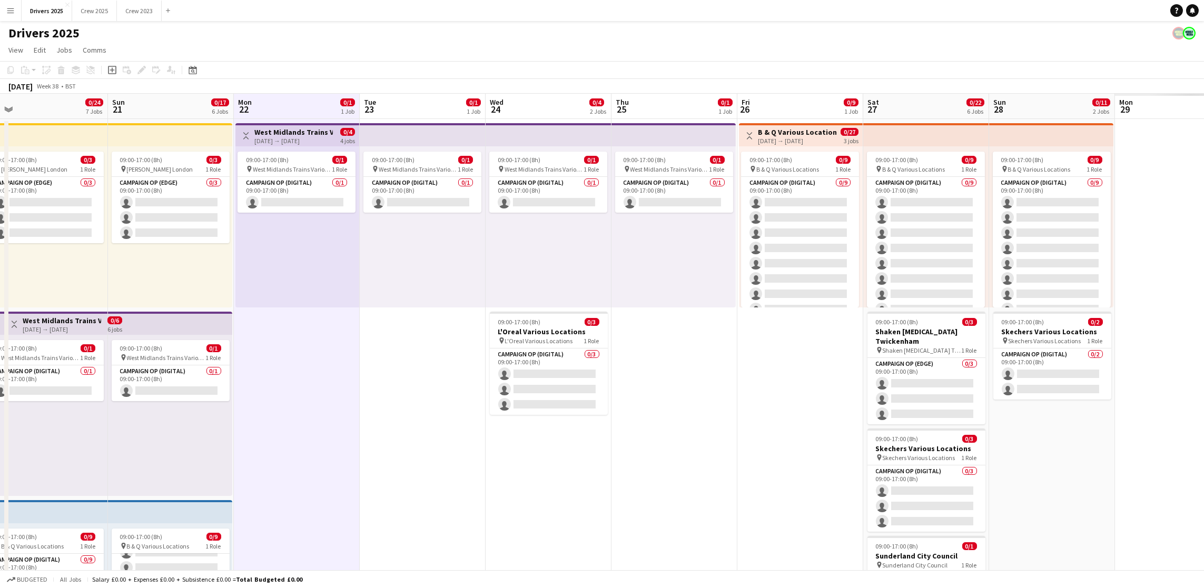
scroll to position [0, 332]
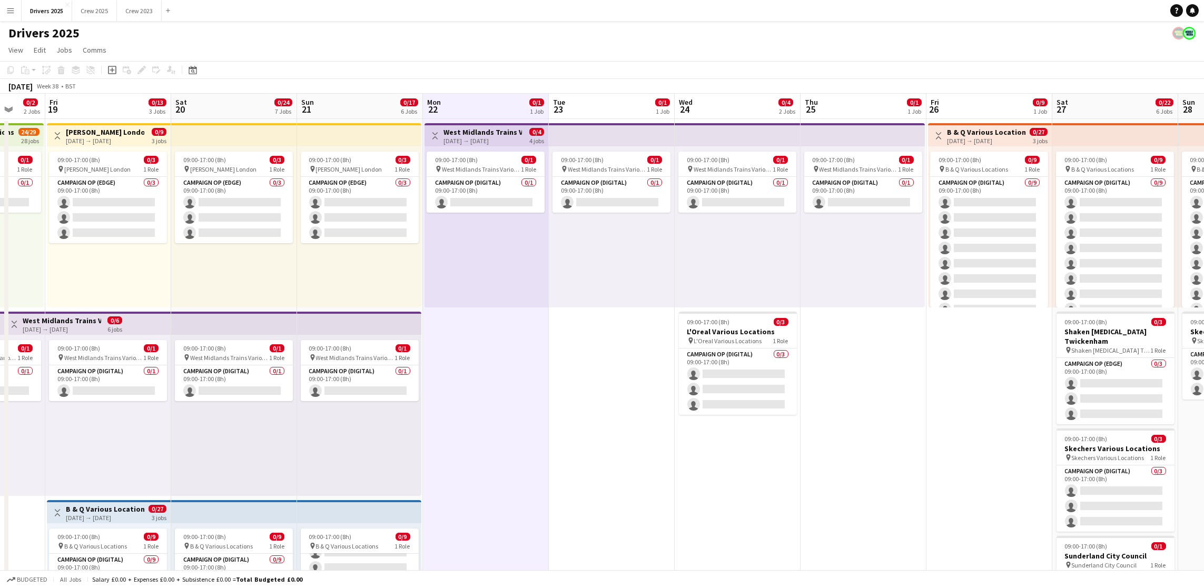
drag, startPoint x: 887, startPoint y: 450, endPoint x: 599, endPoint y: 447, distance: 288.0
click at [733, 106] on app-board-header-date "Wed 24 0/4 2 Jobs" at bounding box center [738, 106] width 126 height 25
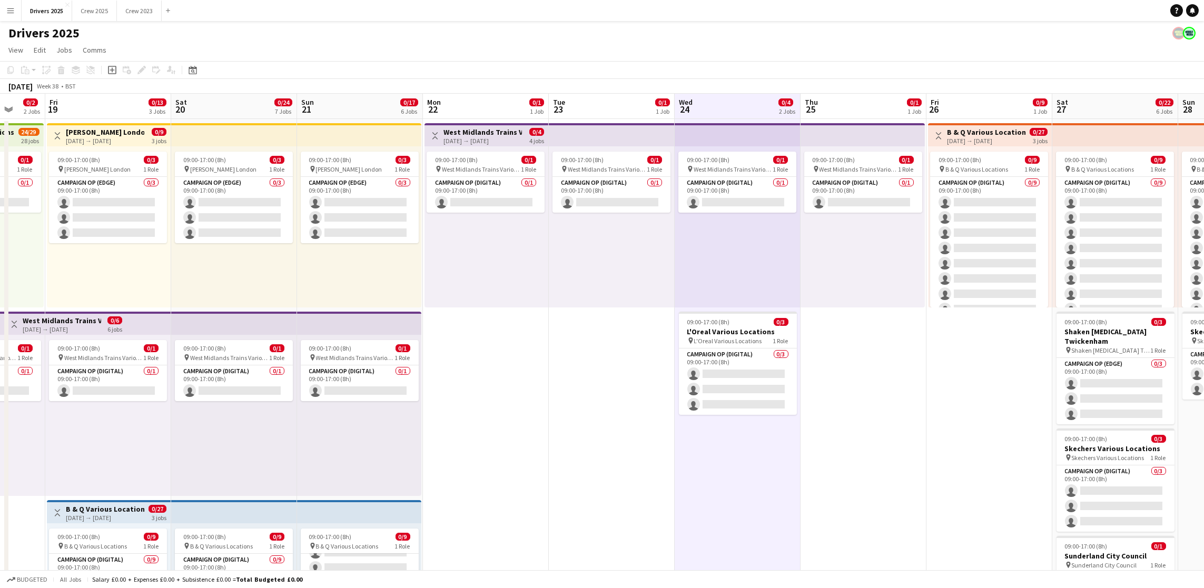
click at [830, 112] on app-board-header-date "Thu 25 0/1 1 Job" at bounding box center [863, 106] width 126 height 25
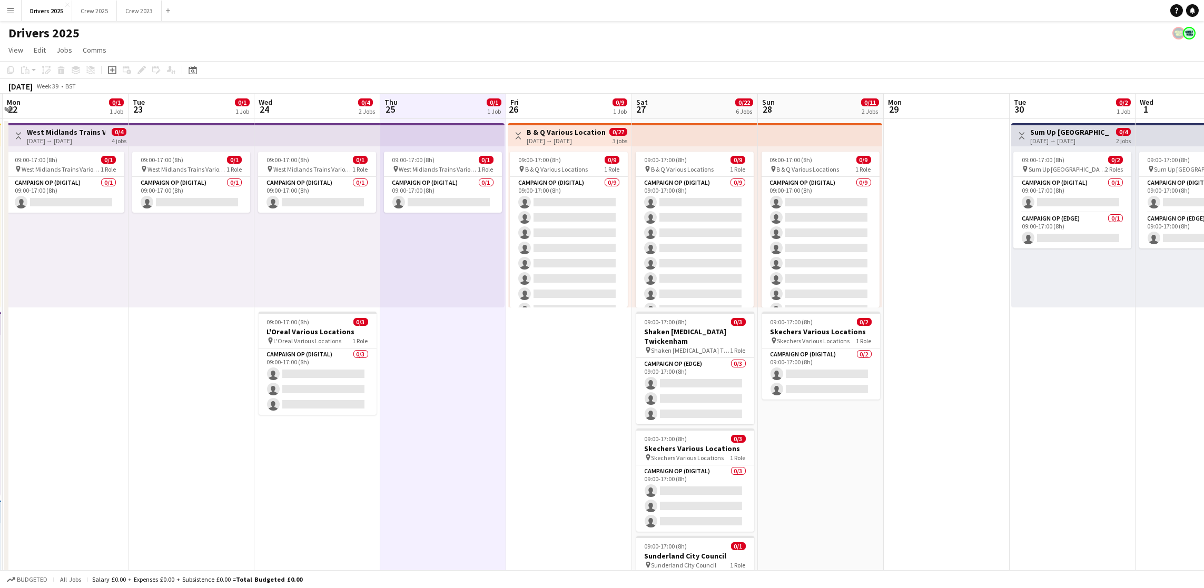
drag, startPoint x: 1034, startPoint y: 493, endPoint x: 487, endPoint y: 433, distance: 550.3
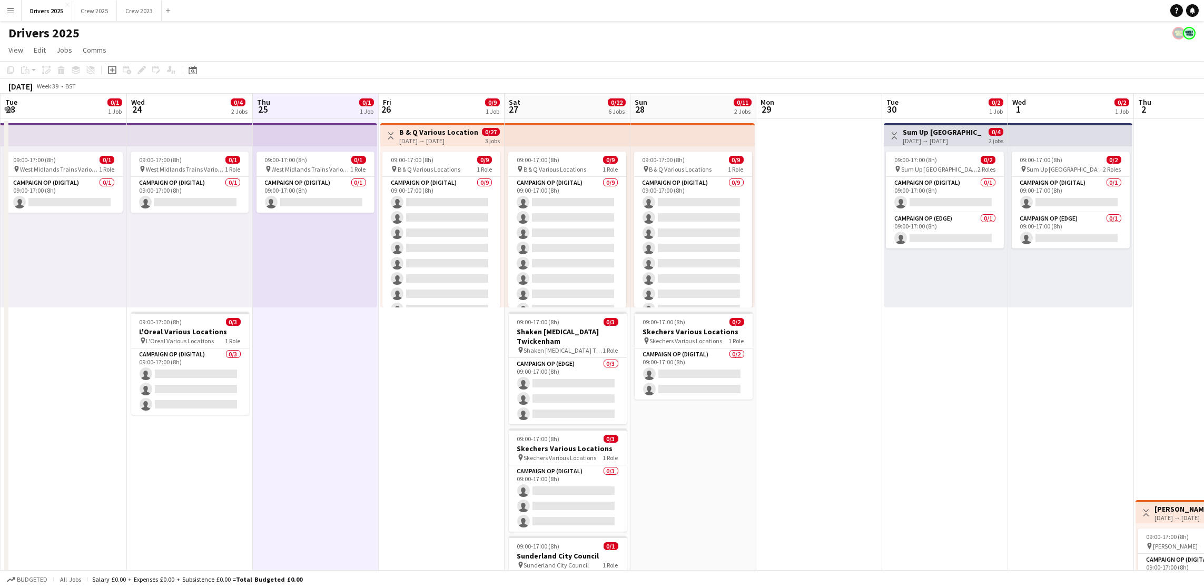
click at [439, 100] on app-board-header-date "Fri 26 0/9 1 Job" at bounding box center [442, 106] width 126 height 25
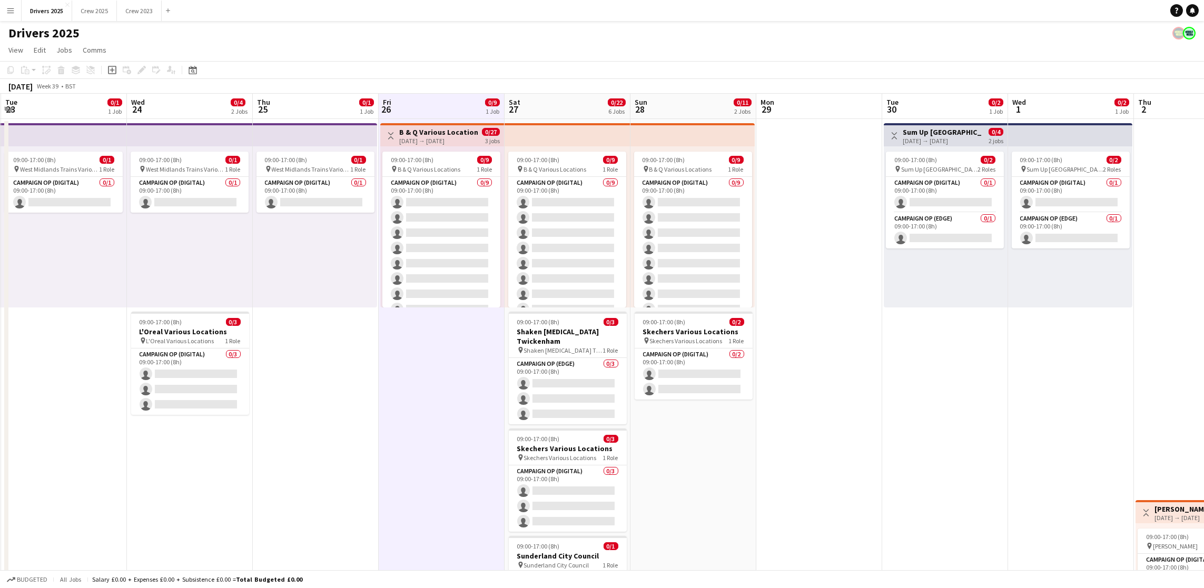
click at [562, 102] on app-board-header-date "Sat 27 0/22 6 Jobs" at bounding box center [567, 106] width 126 height 25
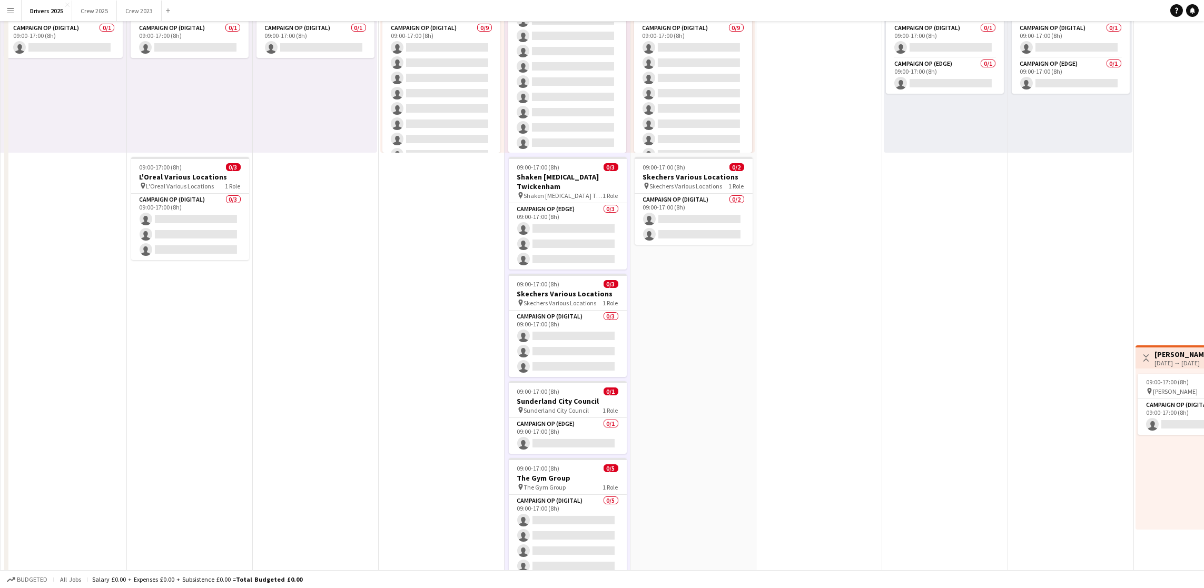
scroll to position [0, 0]
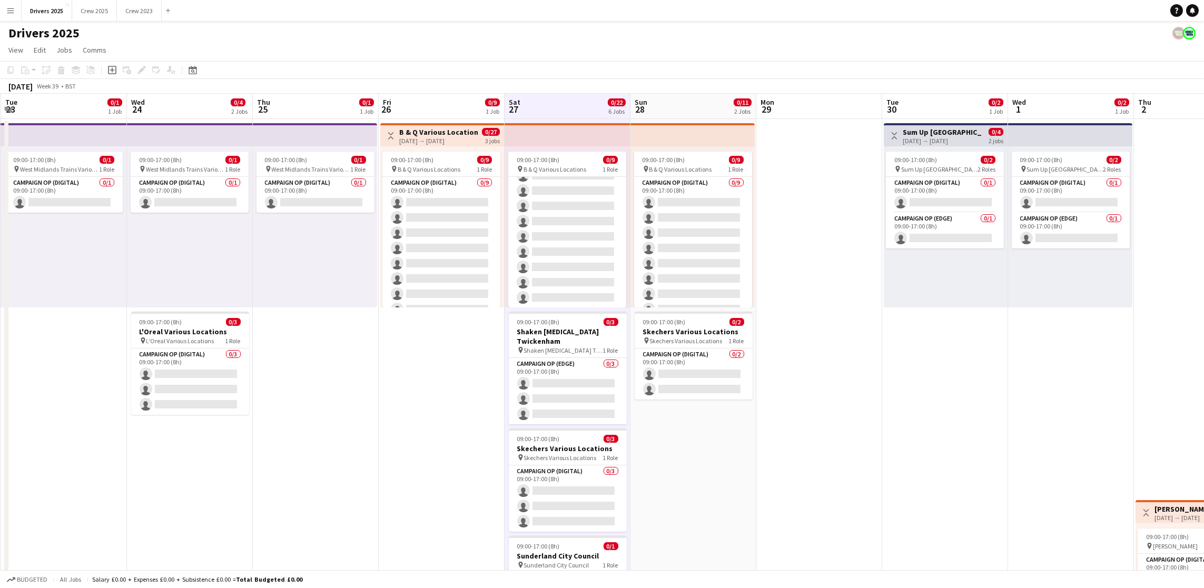
click at [686, 98] on app-board-header-date "Sun 28 0/11 2 Jobs" at bounding box center [693, 106] width 126 height 25
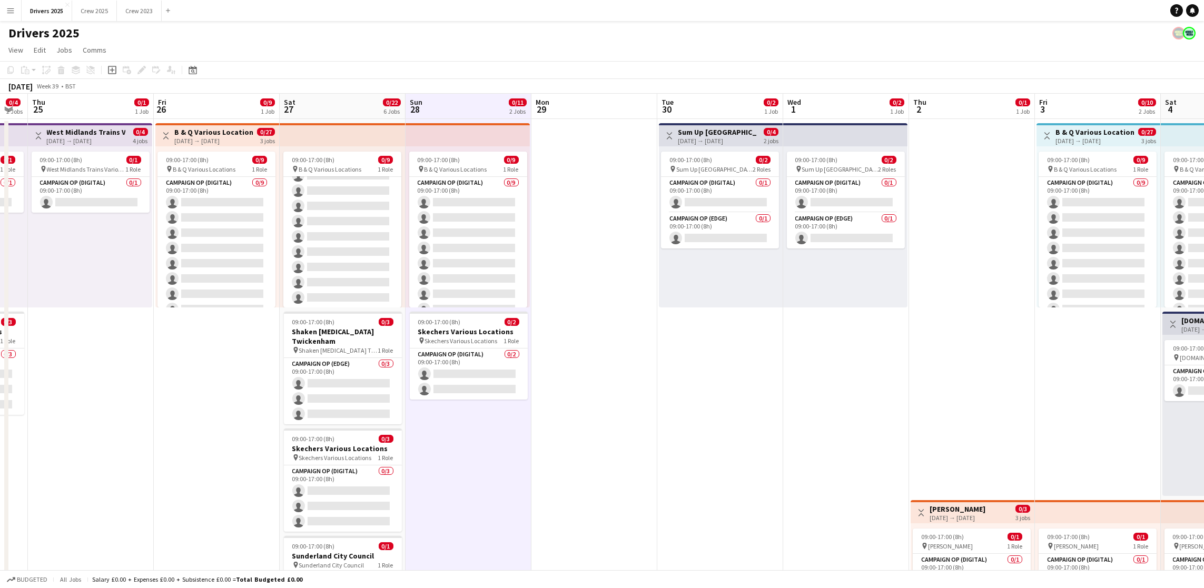
drag, startPoint x: 1029, startPoint y: 358, endPoint x: 546, endPoint y: 359, distance: 483.4
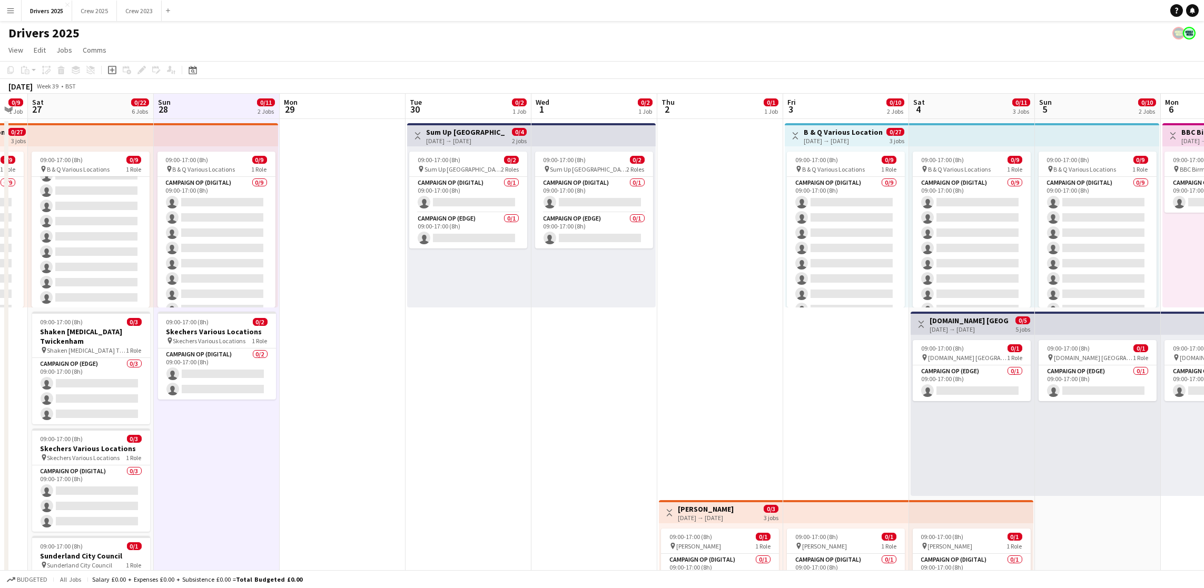
scroll to position [0, 355]
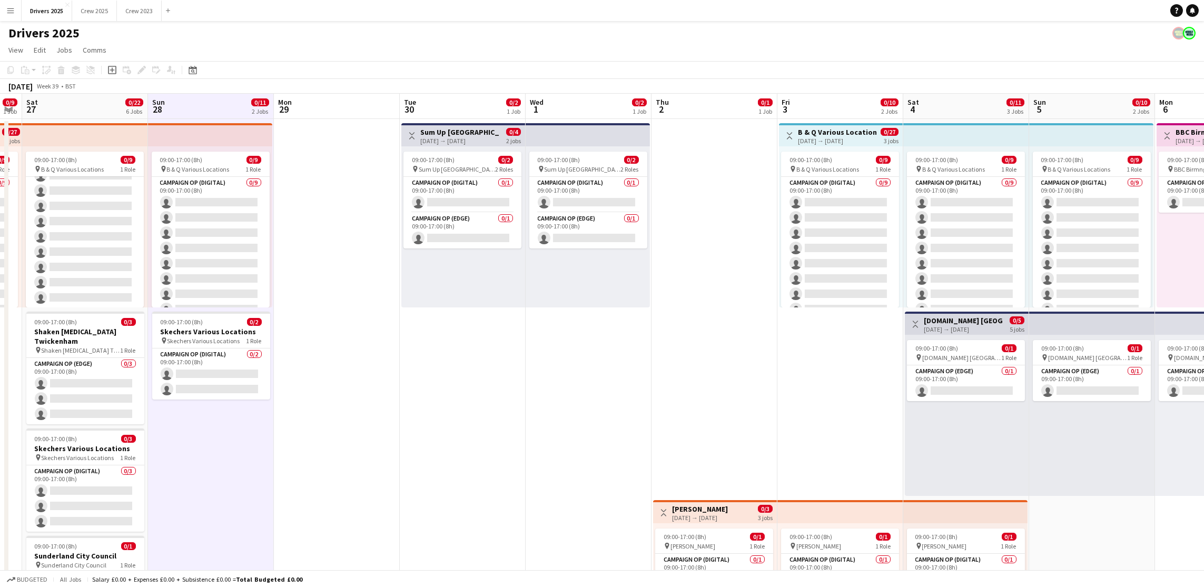
click at [433, 101] on app-board-header-date "Tue 30 0/2 1 Job" at bounding box center [463, 106] width 126 height 25
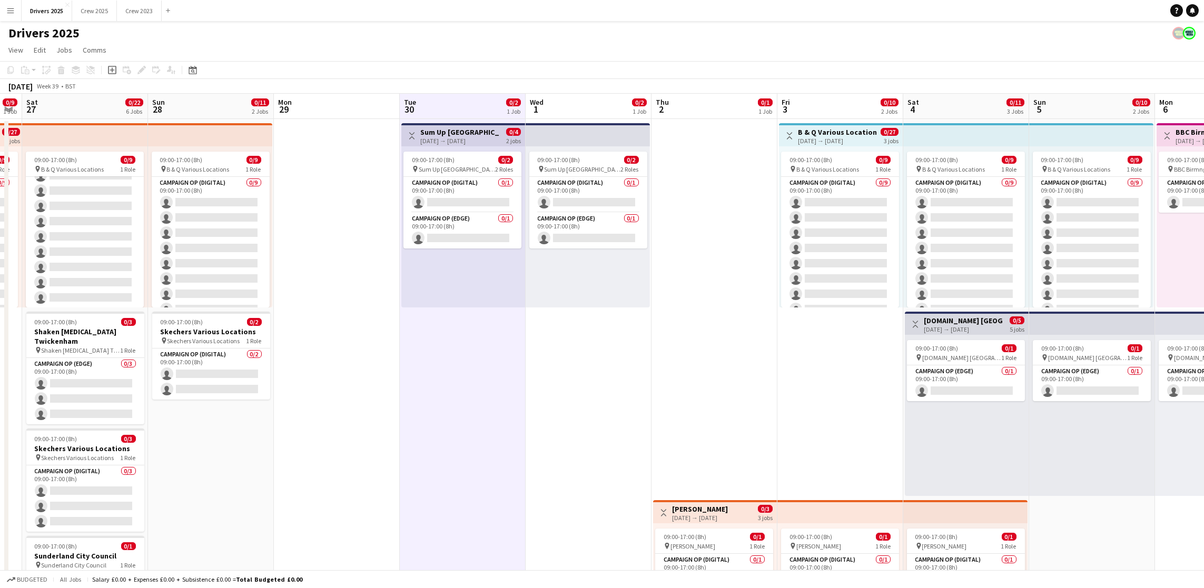
click at [686, 115] on app-board-header-date "Thu 2 0/1 1 Job" at bounding box center [714, 106] width 126 height 25
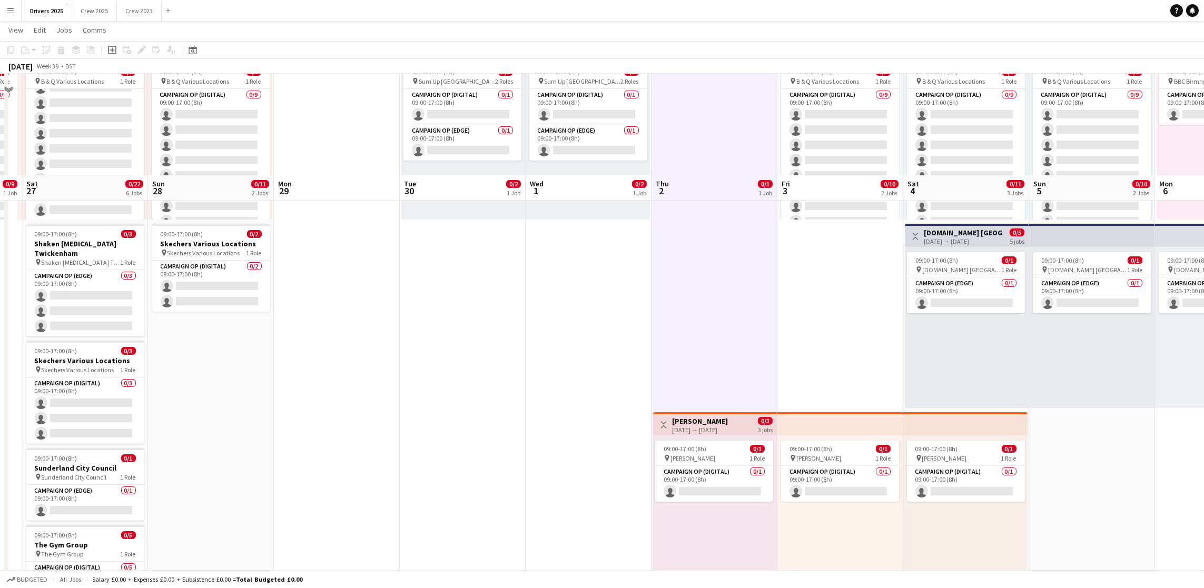
scroll to position [0, 0]
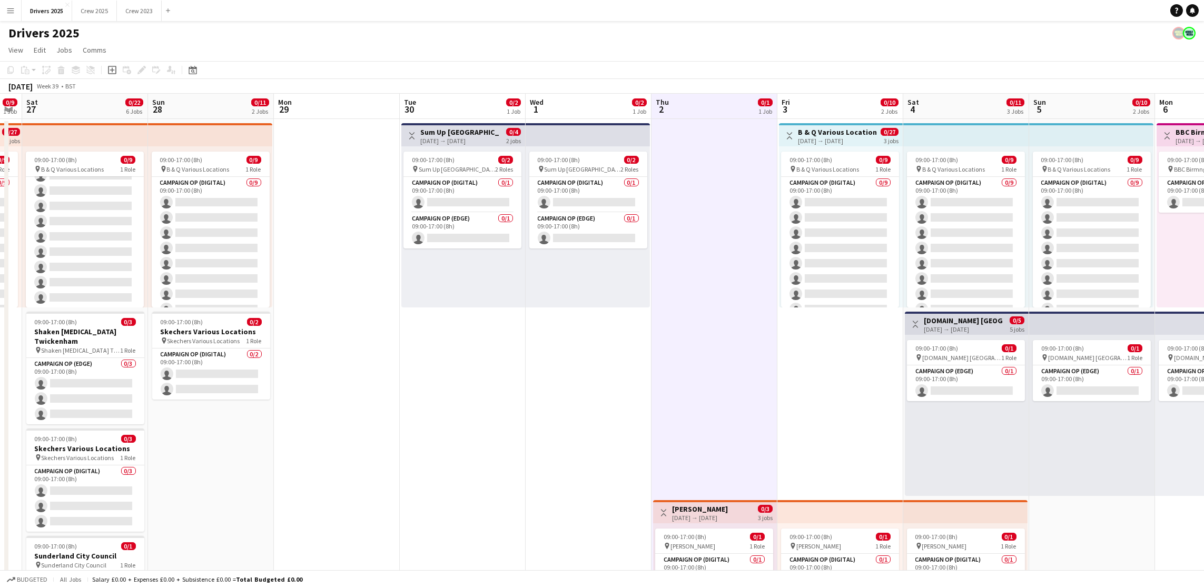
click at [828, 112] on app-board-header-date "Fri 3 0/10 2 Jobs" at bounding box center [840, 106] width 126 height 25
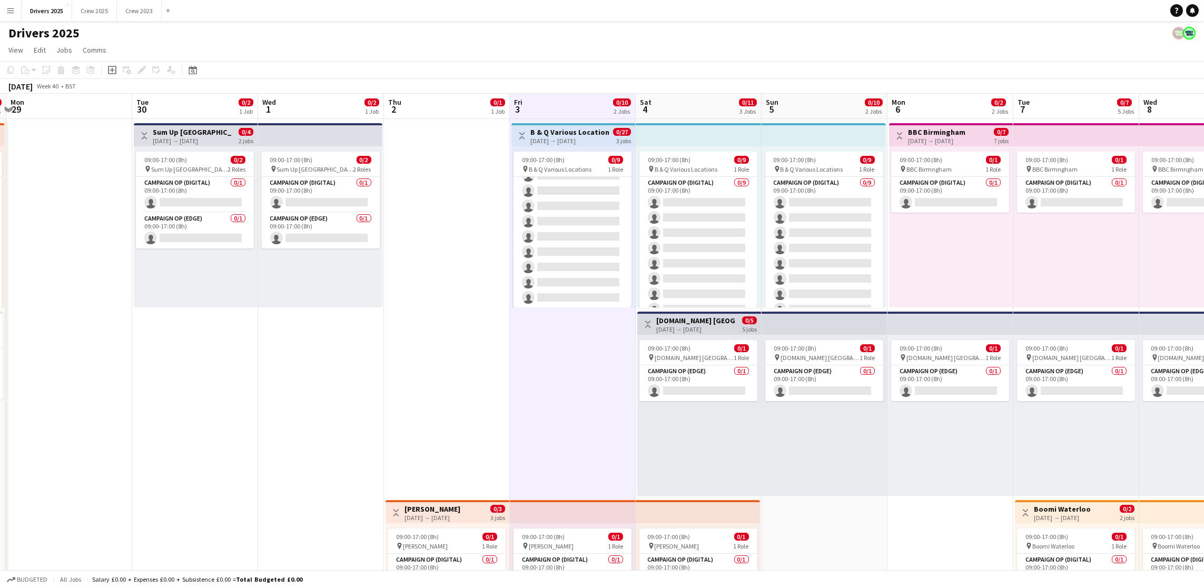
scroll to position [0, 406]
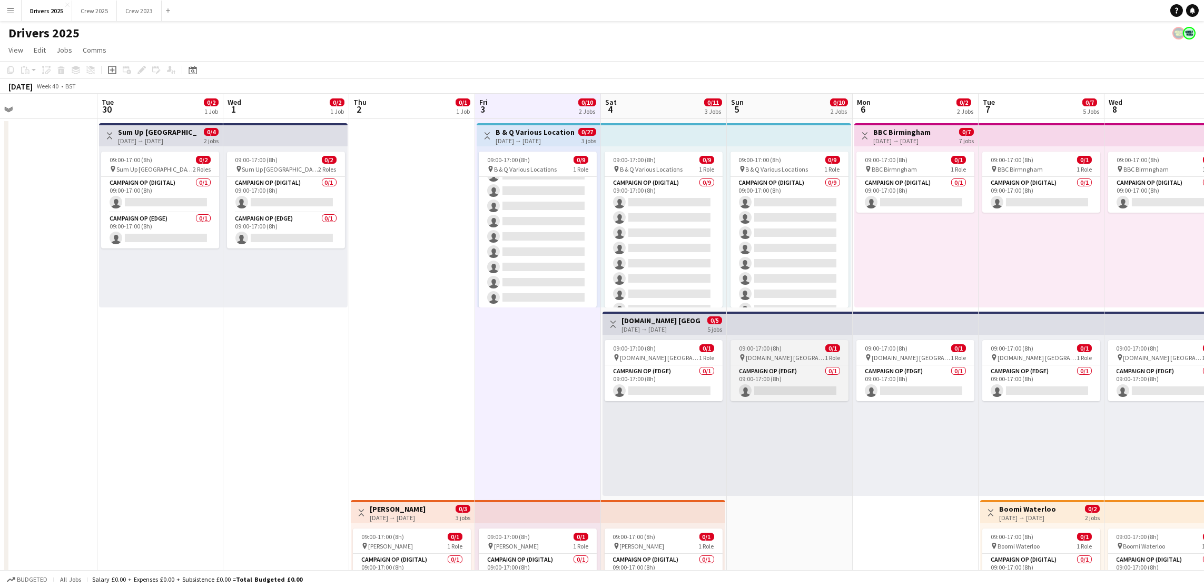
drag, startPoint x: 1191, startPoint y: 515, endPoint x: 801, endPoint y: 358, distance: 420.9
click at [653, 88] on div "[DATE] Week 40 • BST" at bounding box center [602, 86] width 1204 height 15
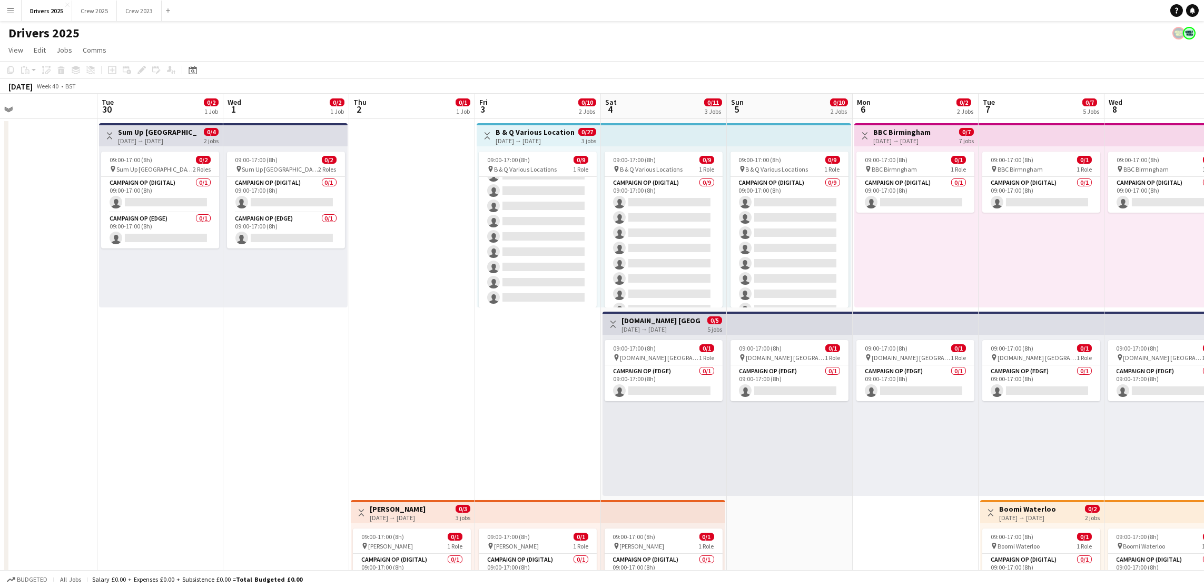
click at [653, 107] on app-board-header-date "Sat 4 0/11 3 Jobs" at bounding box center [664, 106] width 126 height 25
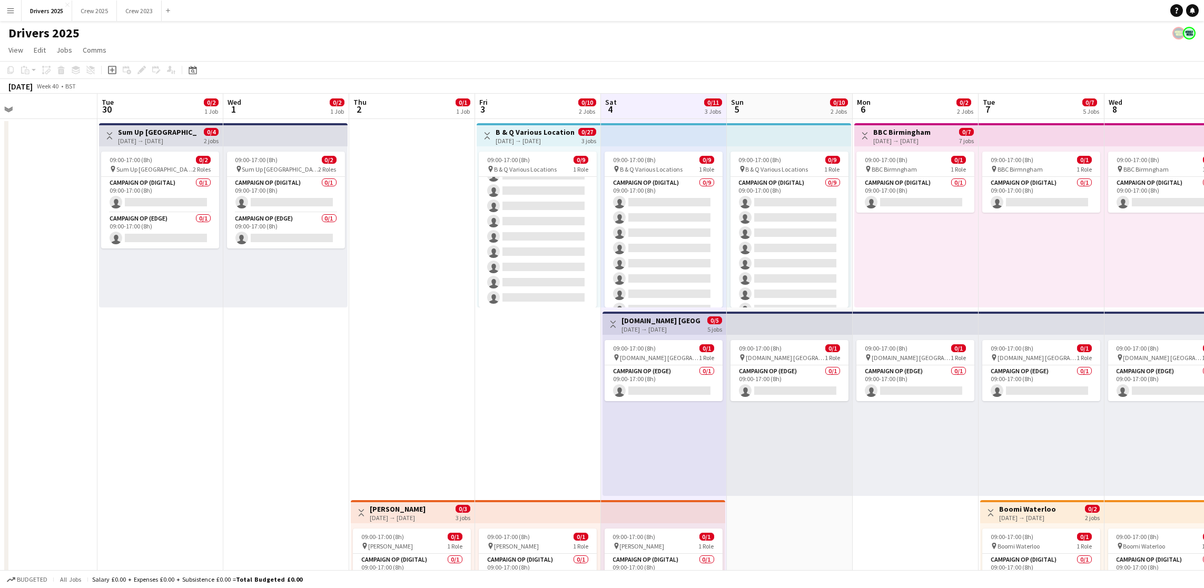
click at [794, 95] on app-board-header-date "Sun 5 0/10 2 Jobs" at bounding box center [790, 106] width 126 height 25
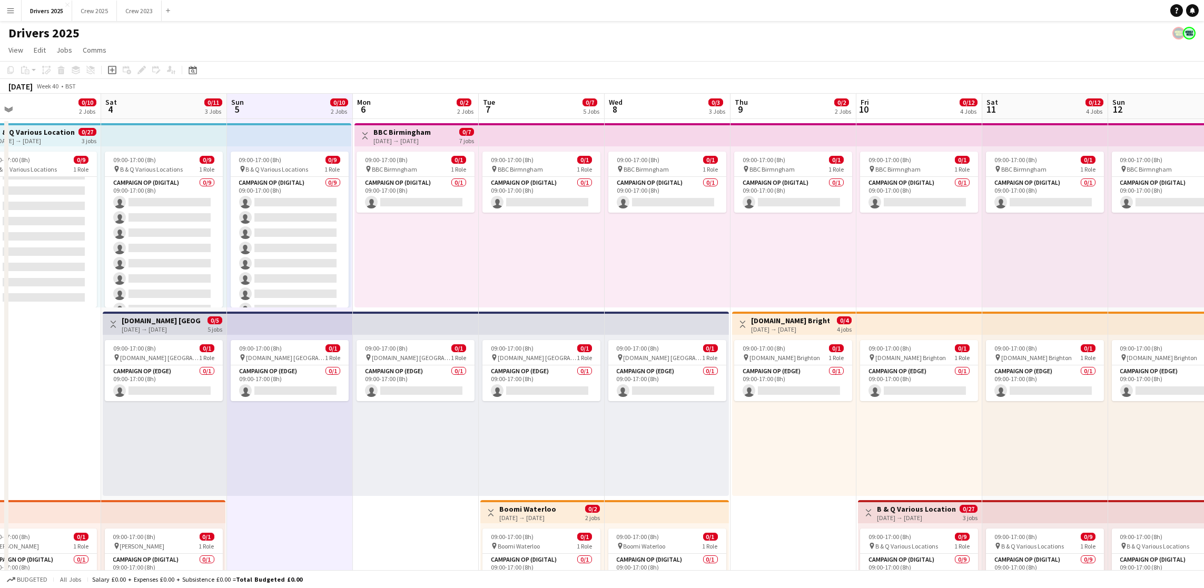
scroll to position [0, 404]
drag, startPoint x: 993, startPoint y: 253, endPoint x: 491, endPoint y: 253, distance: 501.8
click at [427, 94] on app-board-header-date "Mon 6 0/2 2 Jobs" at bounding box center [414, 106] width 126 height 25
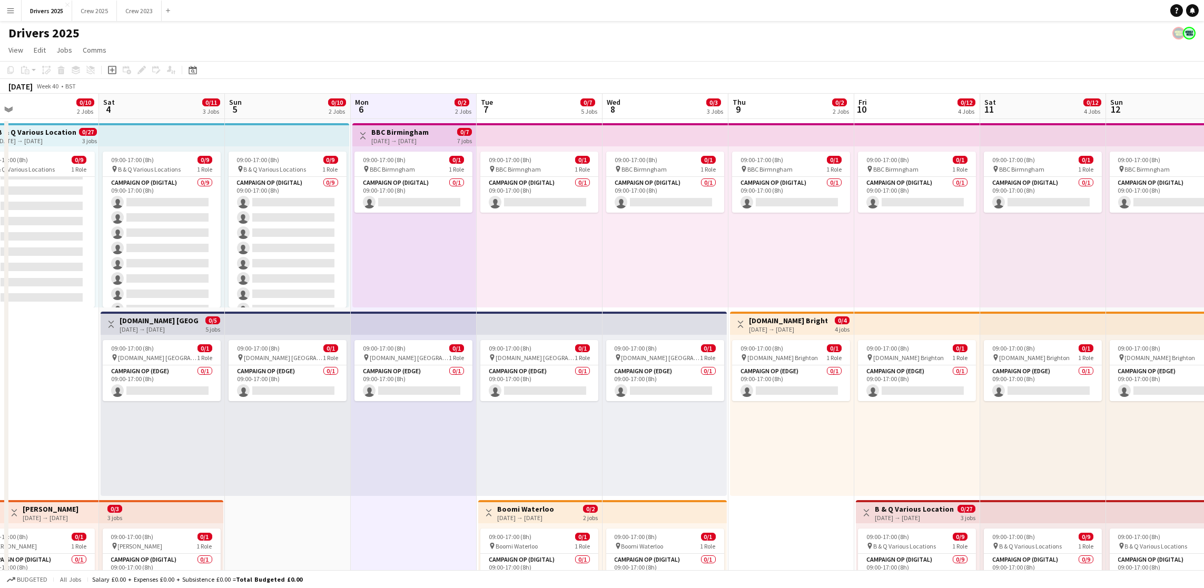
click at [534, 100] on app-board-header-date "Tue 7 0/7 5 Jobs" at bounding box center [540, 106] width 126 height 25
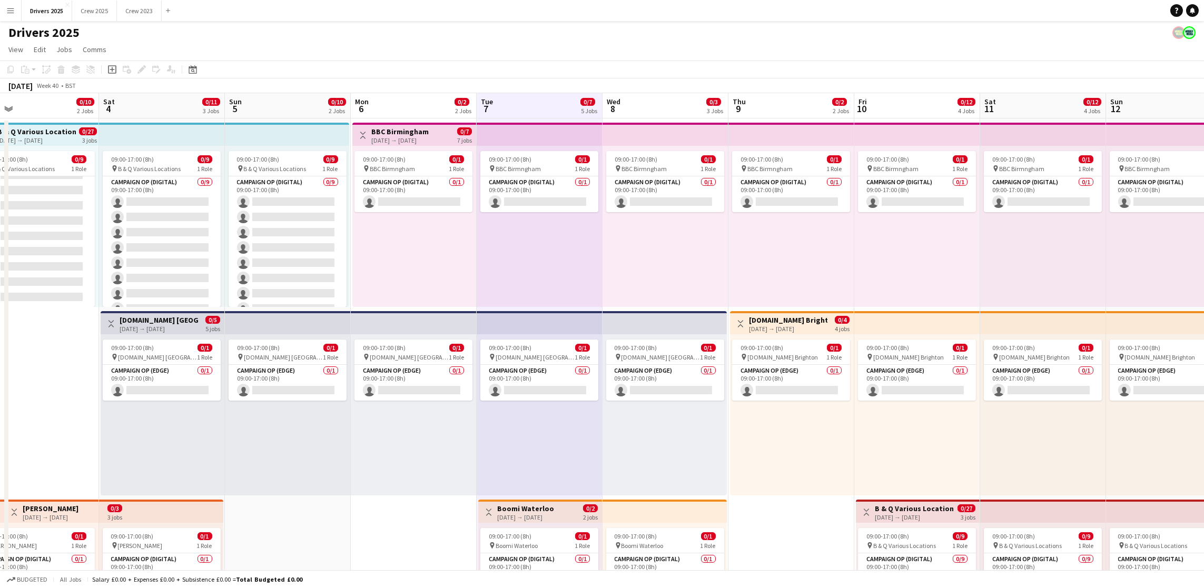
scroll to position [0, 0]
click at [648, 95] on app-board-header-date "Wed 8 0/3 3 Jobs" at bounding box center [665, 106] width 126 height 25
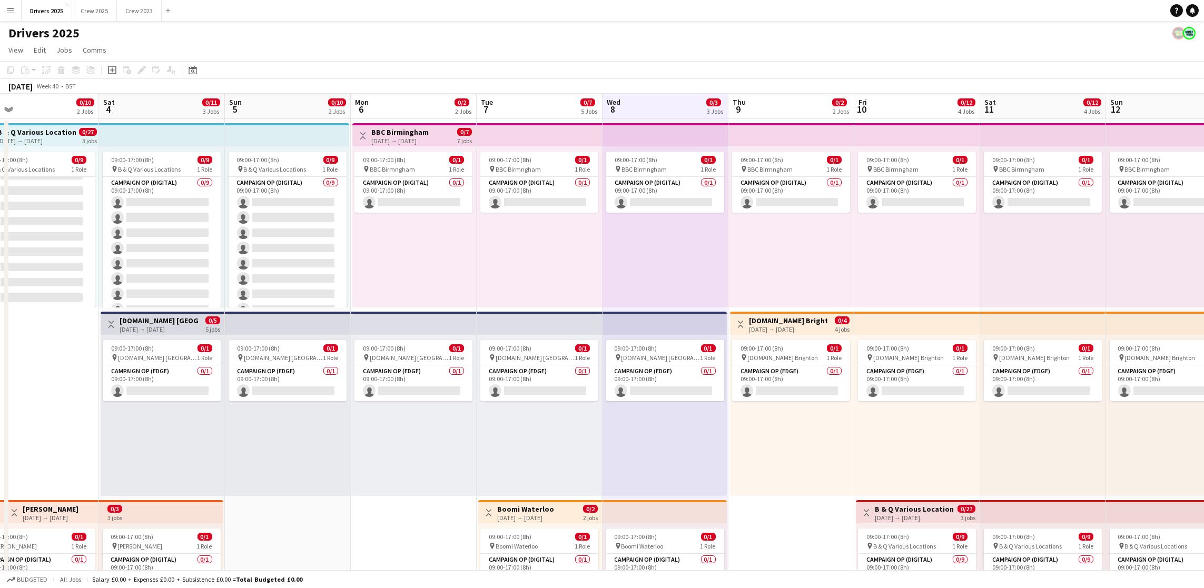
click at [782, 105] on app-board-header-date "Thu 9 0/2 2 Jobs" at bounding box center [791, 106] width 126 height 25
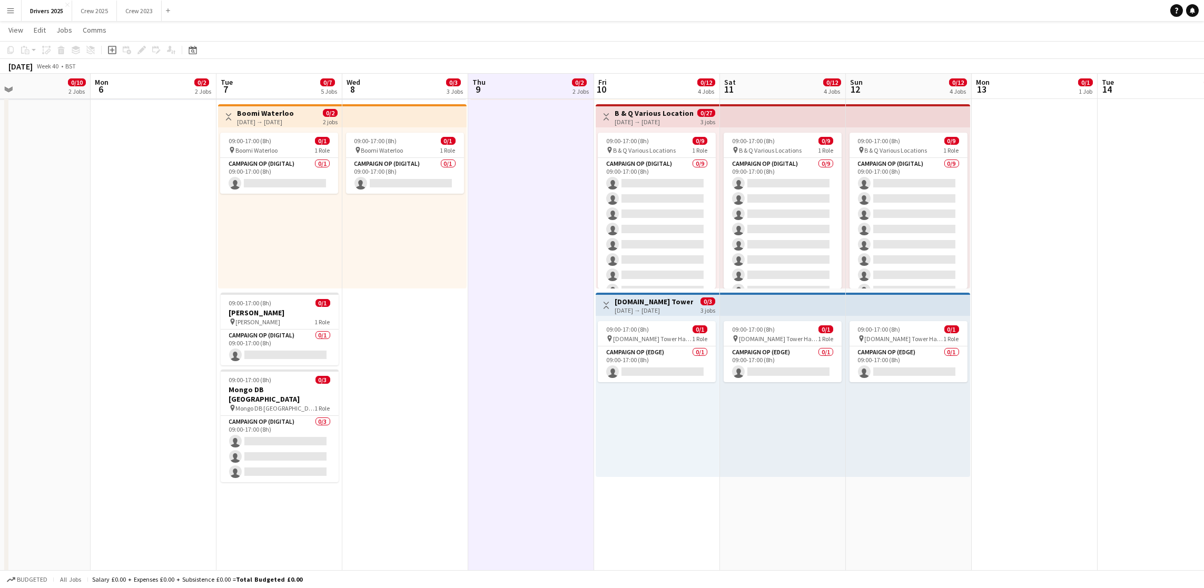
scroll to position [0, 439]
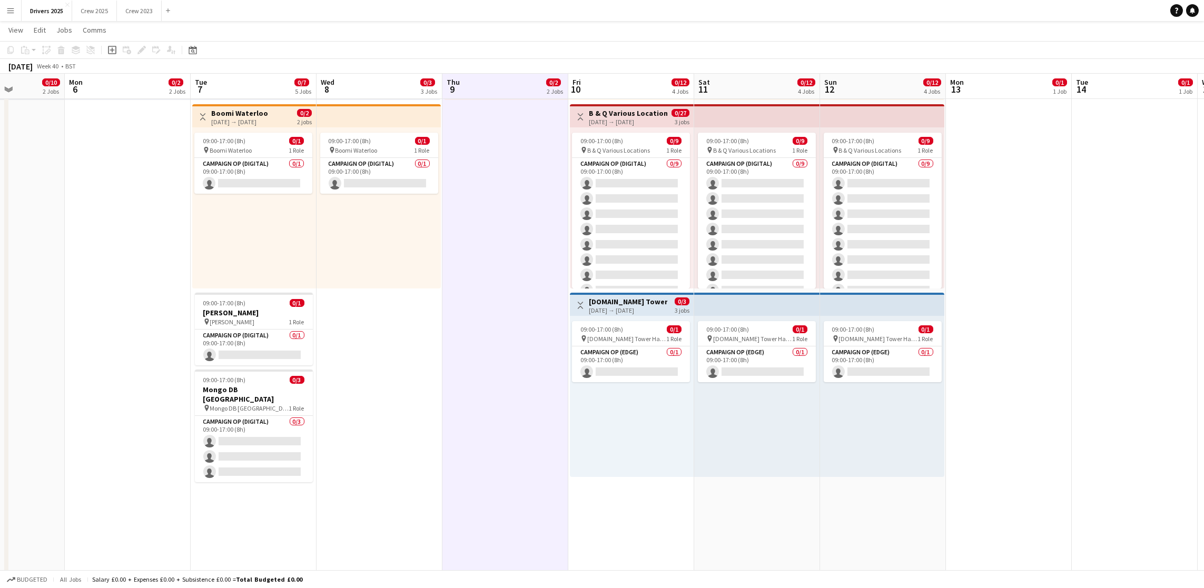
drag, startPoint x: 777, startPoint y: 256, endPoint x: 491, endPoint y: 300, distance: 289.2
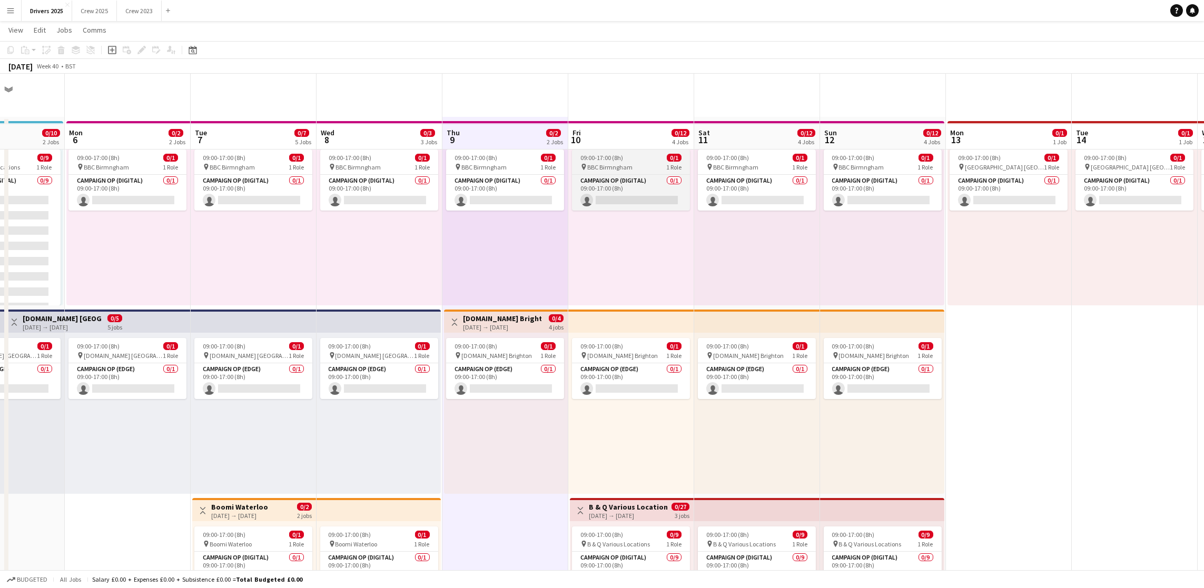
scroll to position [0, 0]
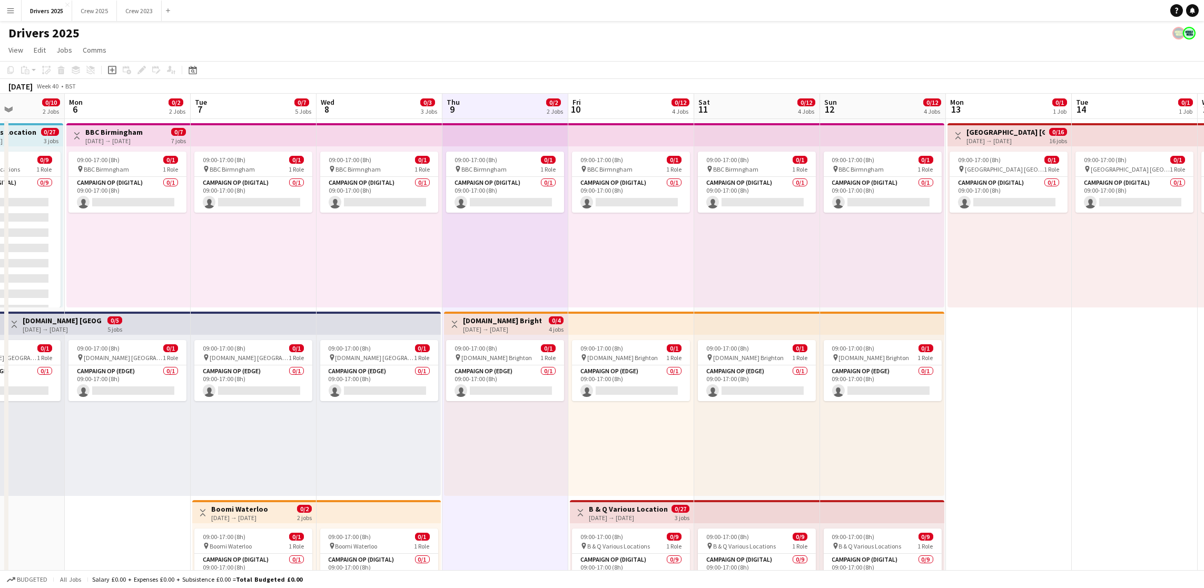
click at [597, 104] on app-board-header-date "Fri 10 0/12 4 Jobs" at bounding box center [631, 106] width 126 height 25
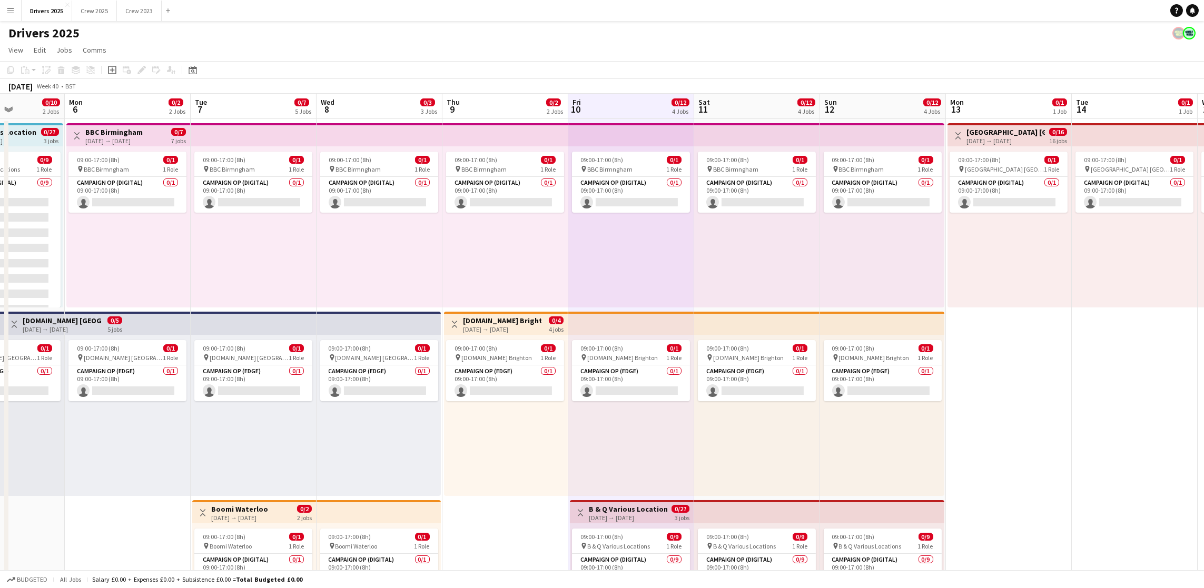
click at [762, 100] on app-board-header-date "Sat 11 0/12 4 Jobs" at bounding box center [757, 106] width 126 height 25
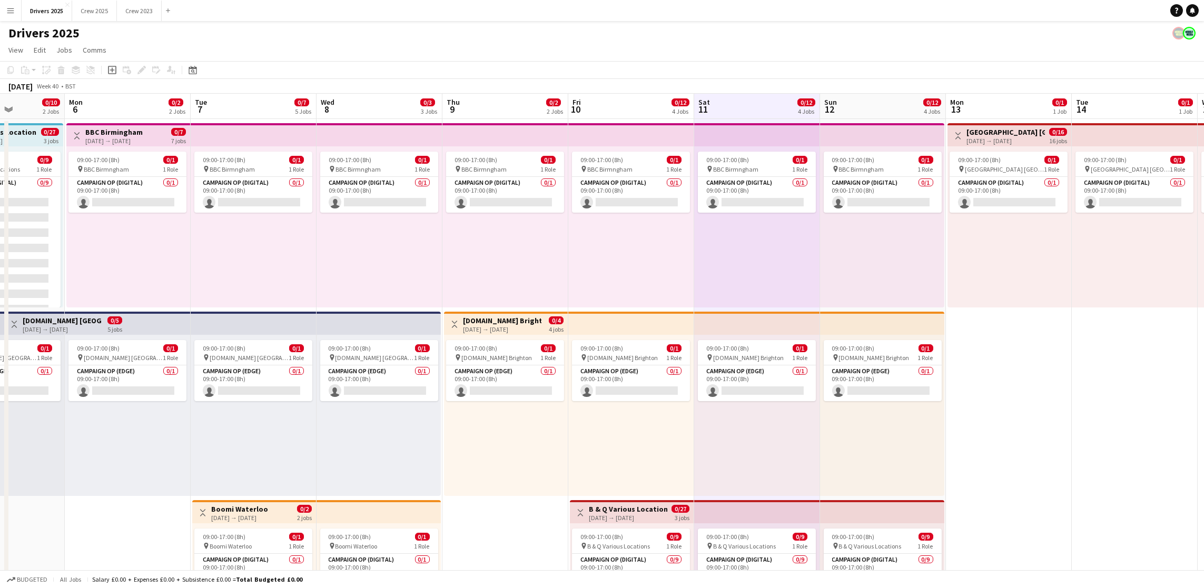
click at [869, 106] on app-board-header-date "Sun 12 0/12 4 Jobs" at bounding box center [883, 106] width 126 height 25
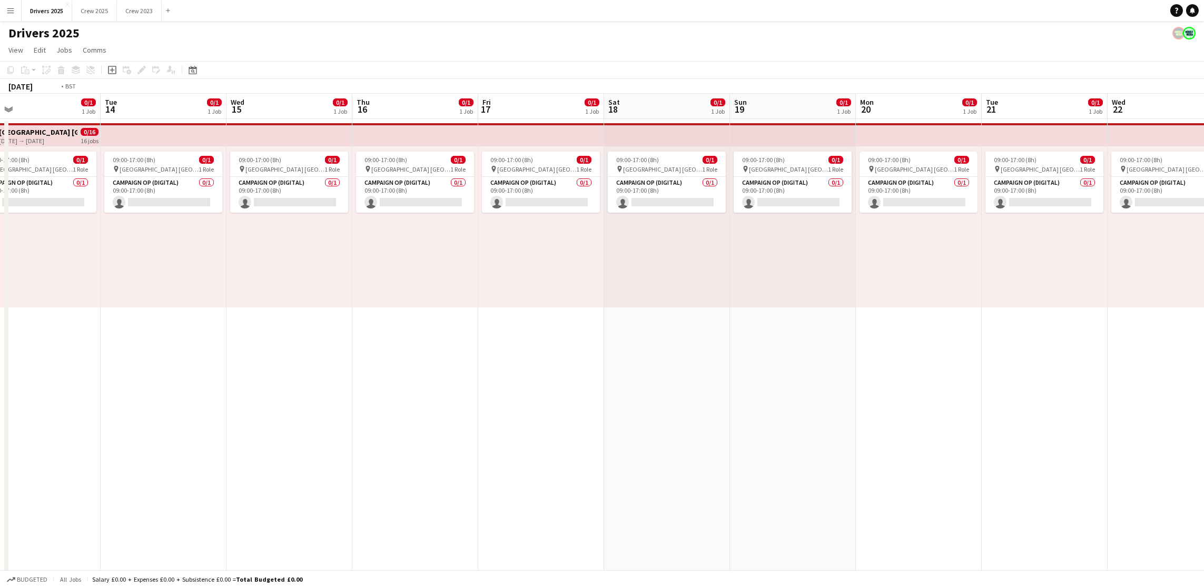
scroll to position [0, 365]
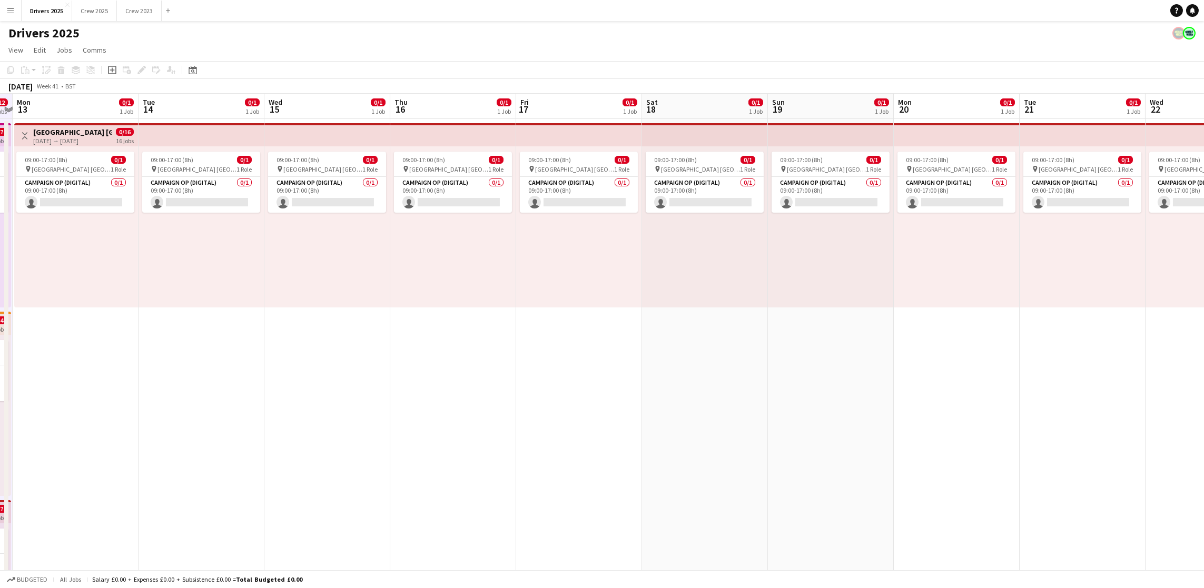
drag, startPoint x: 1051, startPoint y: 424, endPoint x: 117, endPoint y: 294, distance: 943.0
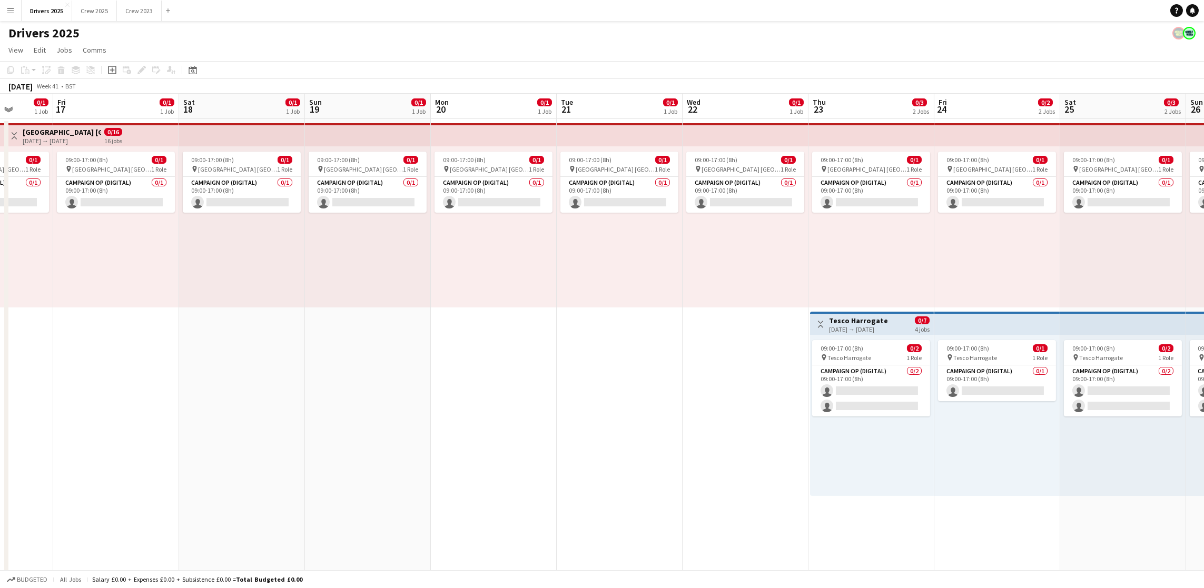
scroll to position [0, 453]
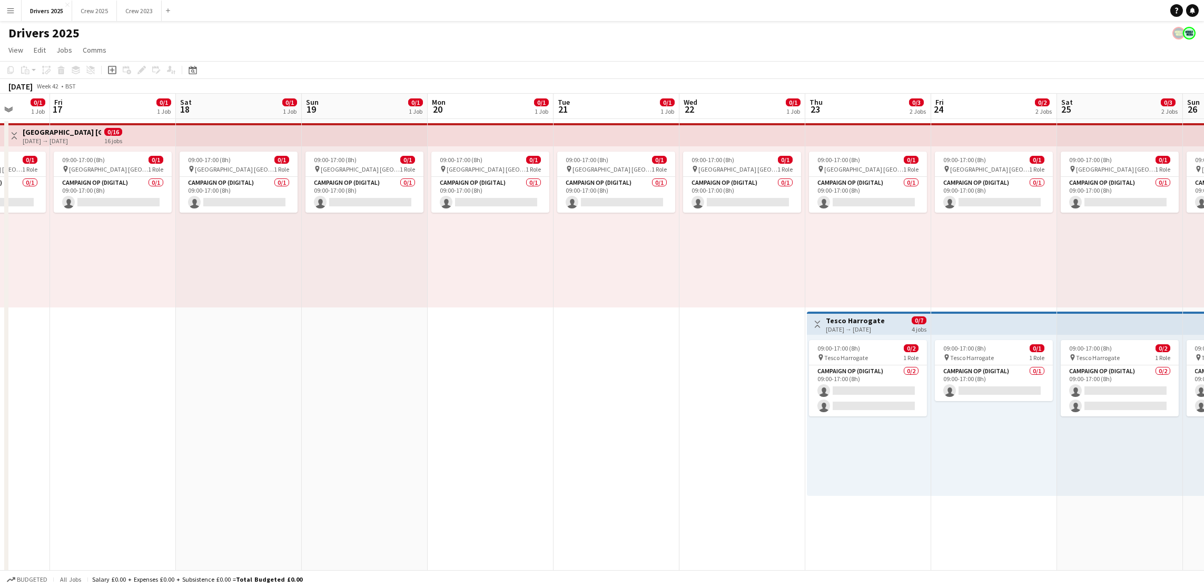
drag, startPoint x: 1003, startPoint y: 404, endPoint x: 734, endPoint y: 399, distance: 269.1
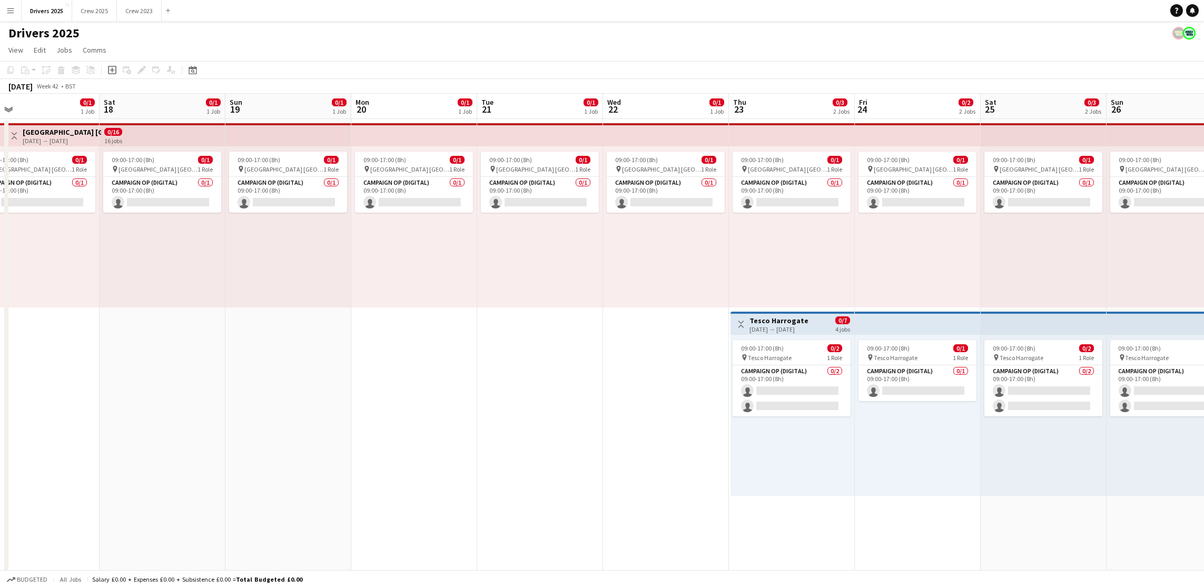
scroll to position [0, 466]
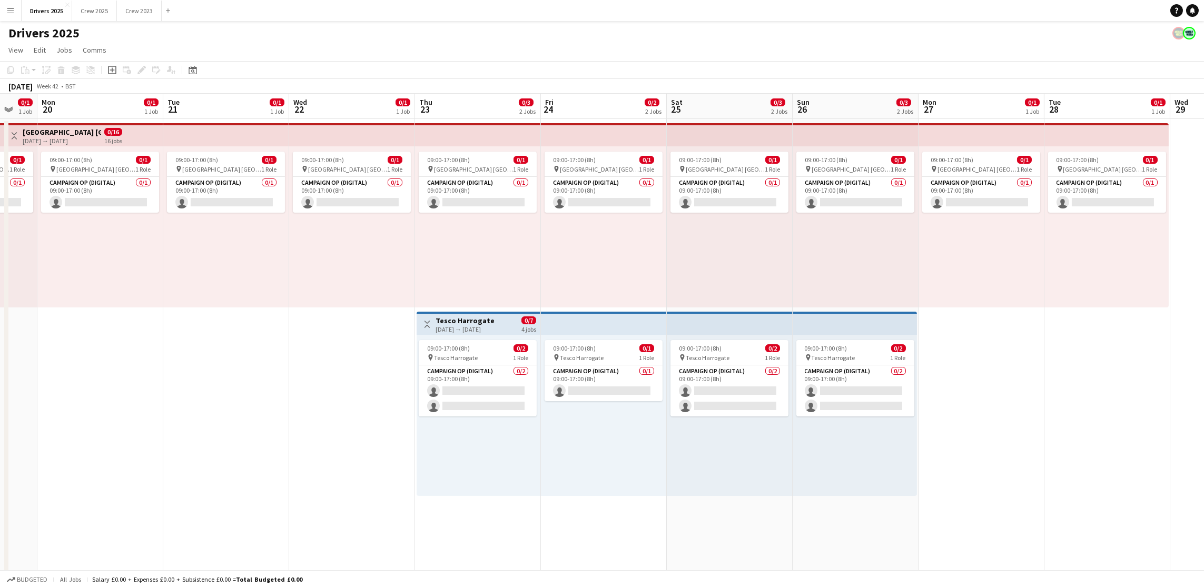
drag, startPoint x: 973, startPoint y: 481, endPoint x: 582, endPoint y: 449, distance: 391.5
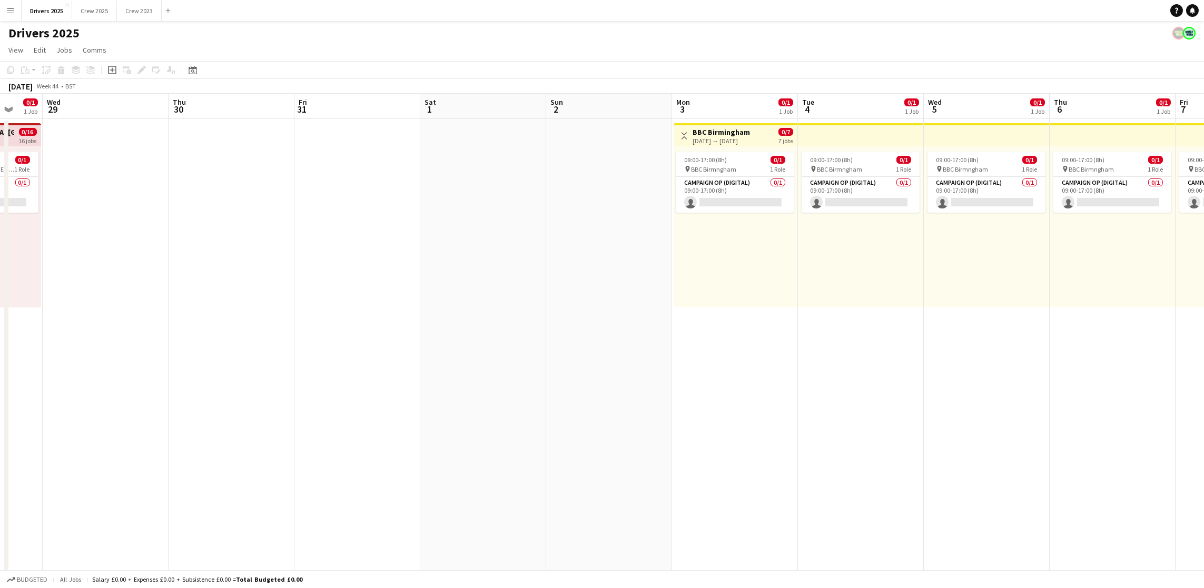
drag, startPoint x: 1127, startPoint y: 438, endPoint x: 0, endPoint y: 450, distance: 1127.4
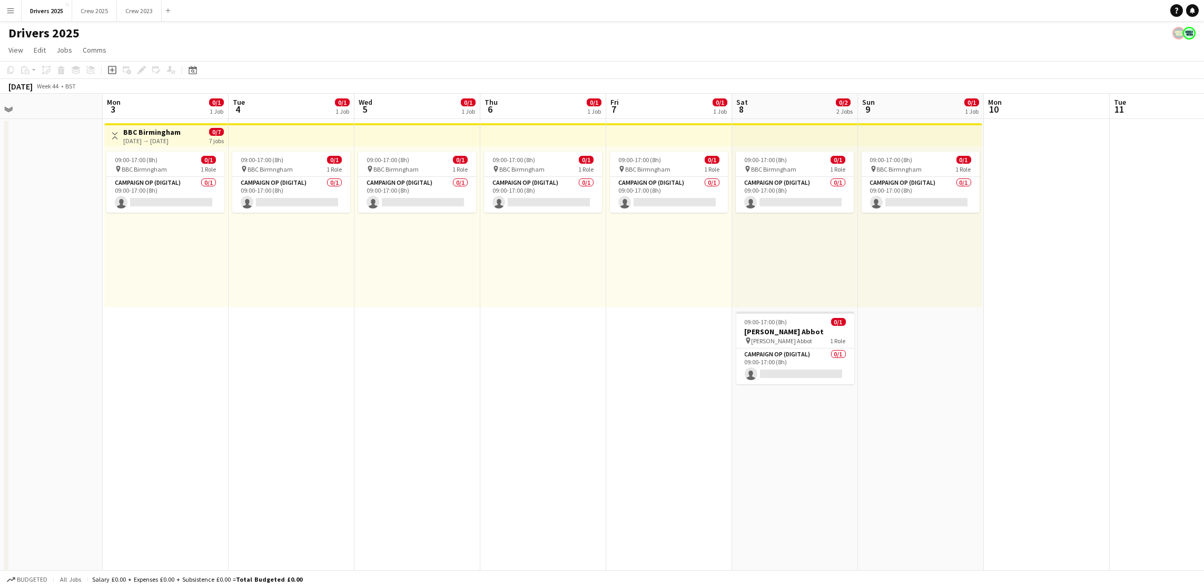
scroll to position [0, 401]
drag, startPoint x: 860, startPoint y: 381, endPoint x: 291, endPoint y: 370, distance: 569.8
